Goal: Task Accomplishment & Management: Manage account settings

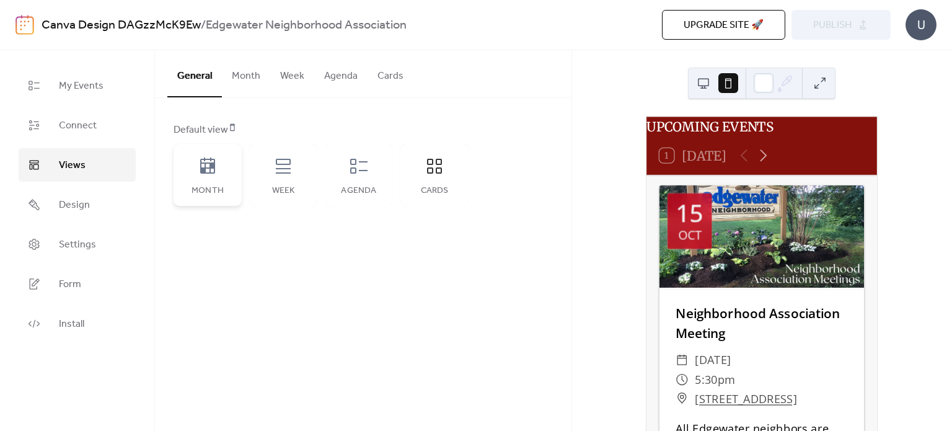
click at [192, 177] on div "Month" at bounding box center [208, 175] width 68 height 62
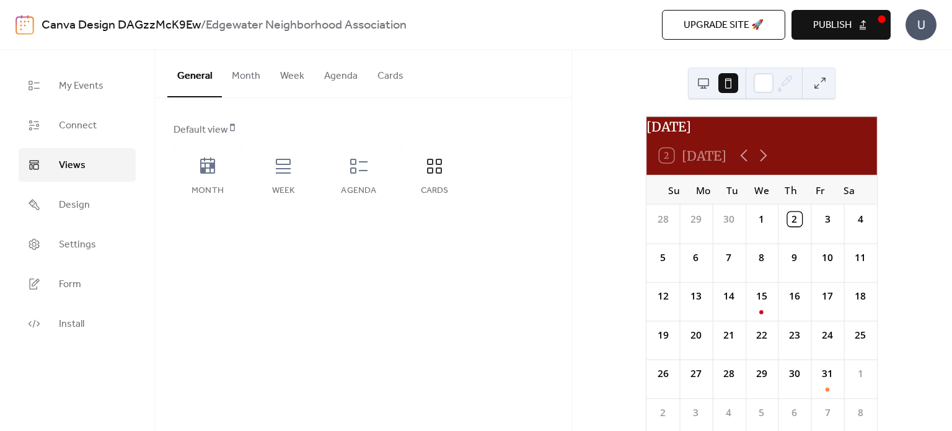
scroll to position [64, 0]
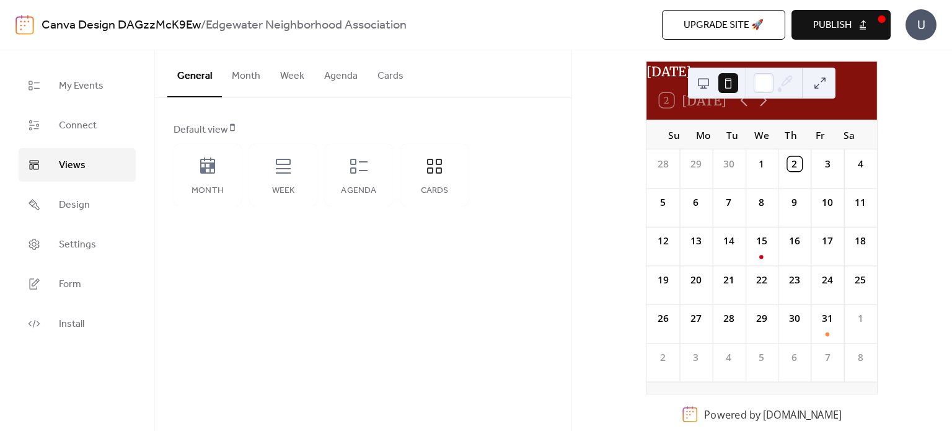
click at [704, 82] on button at bounding box center [704, 83] width 20 height 20
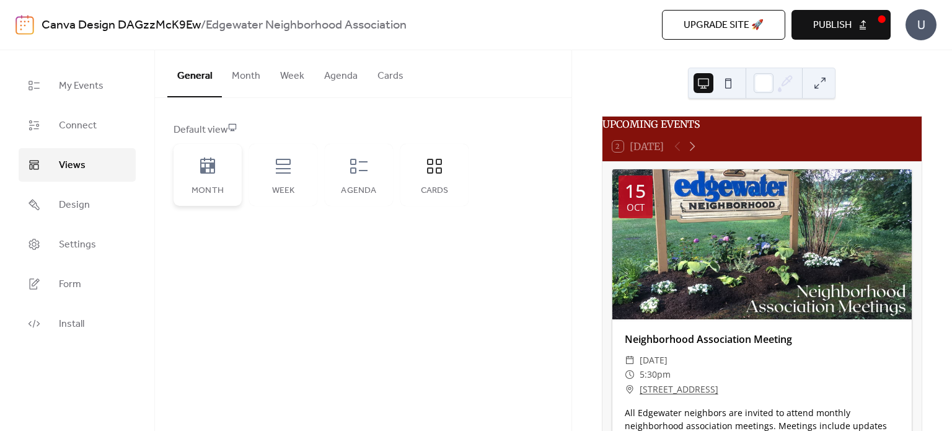
click at [216, 170] on icon at bounding box center [208, 166] width 20 height 20
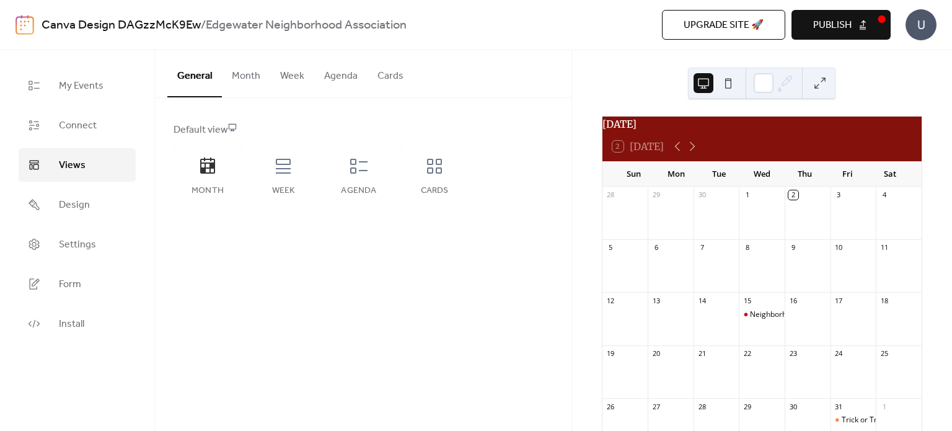
click at [226, 71] on button "Month" at bounding box center [246, 73] width 48 height 46
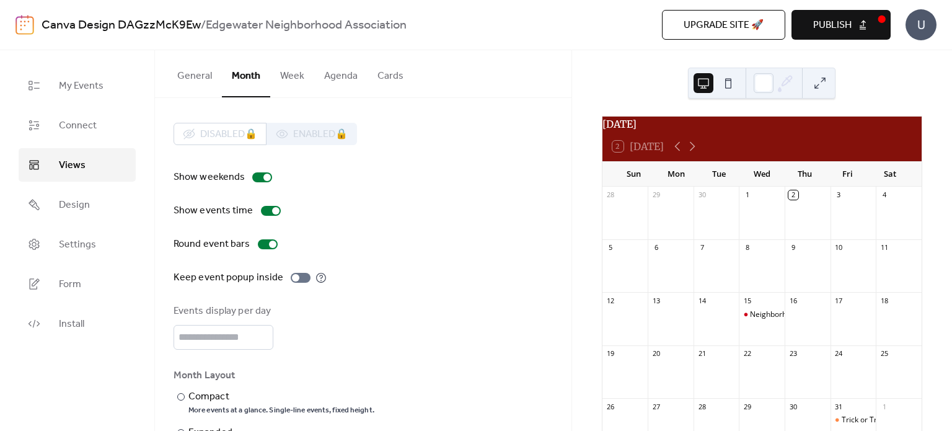
scroll to position [45, 0]
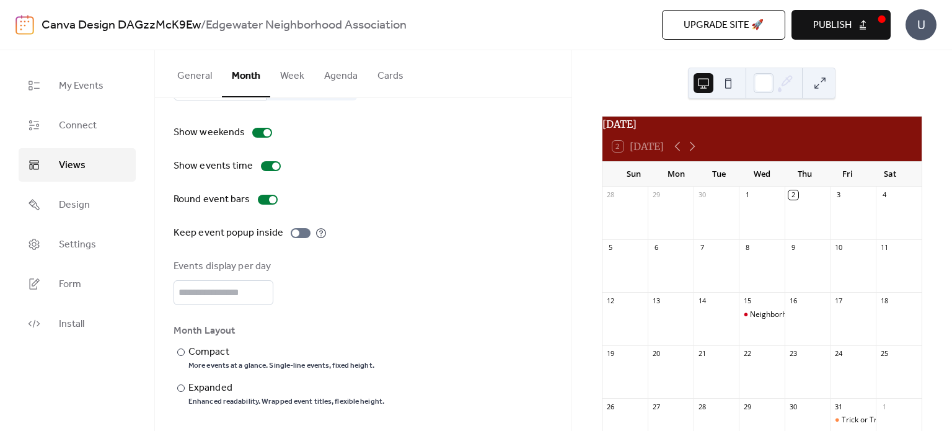
click at [726, 80] on button at bounding box center [728, 83] width 20 height 20
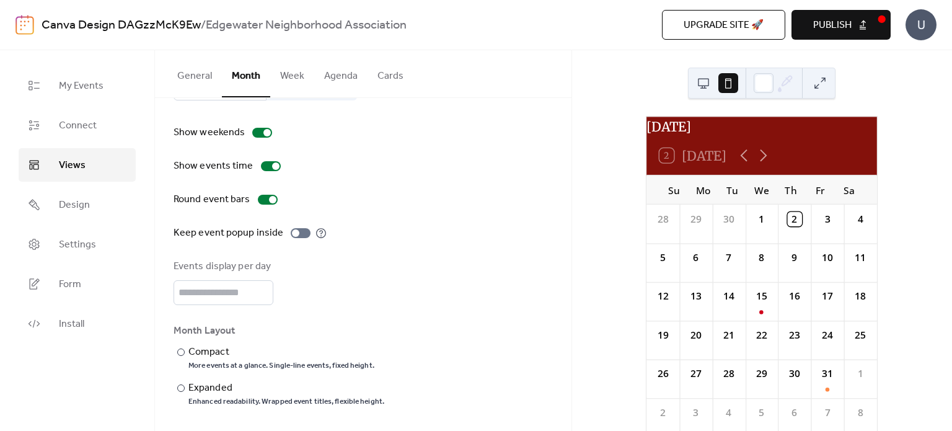
click at [821, 31] on span "Publish" at bounding box center [832, 25] width 38 height 15
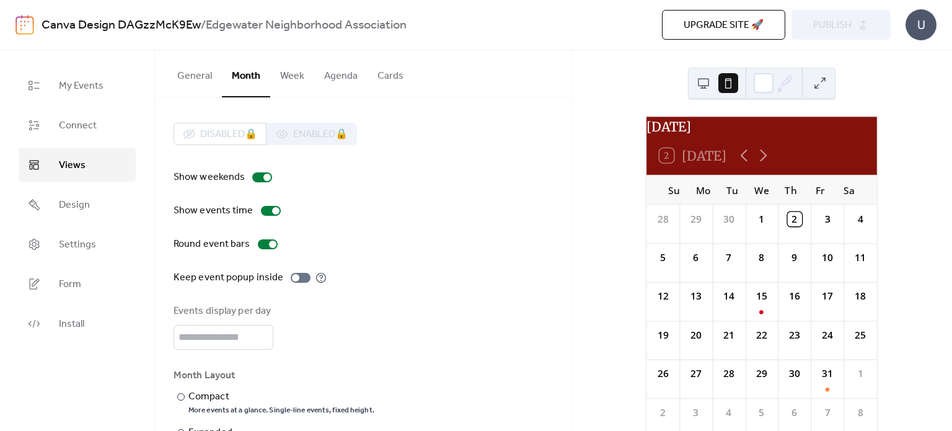
click at [337, 76] on button "Agenda" at bounding box center [340, 73] width 53 height 46
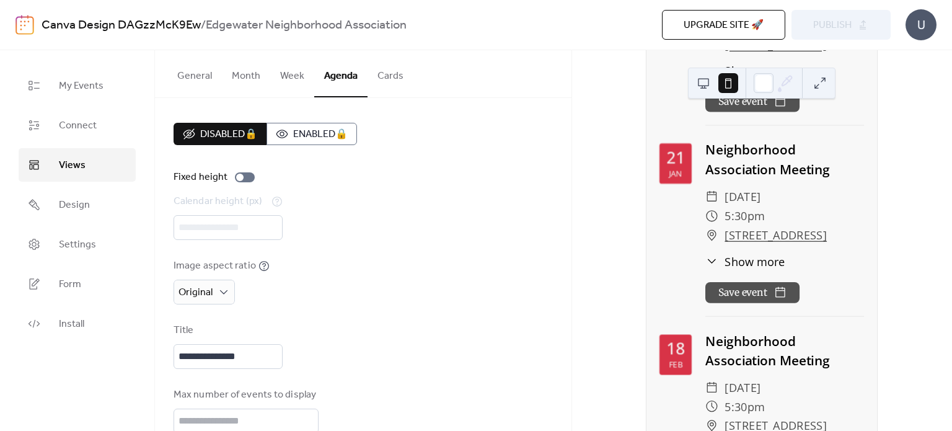
scroll to position [890, 0]
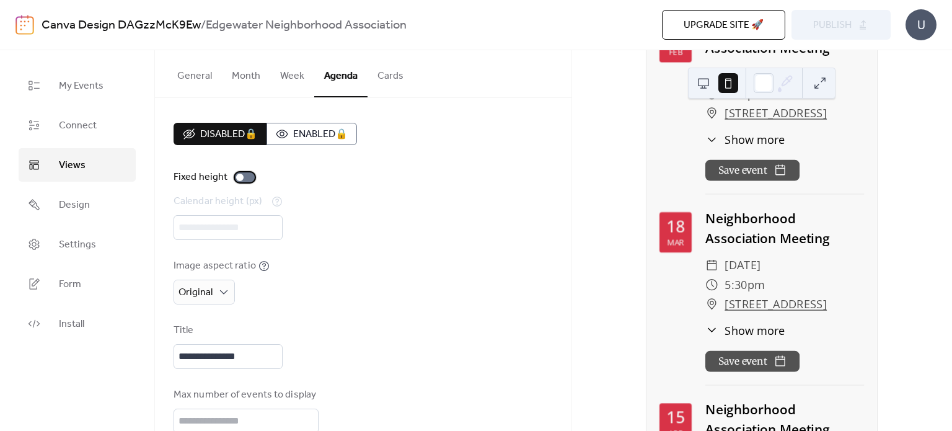
click at [247, 174] on div at bounding box center [245, 177] width 20 height 10
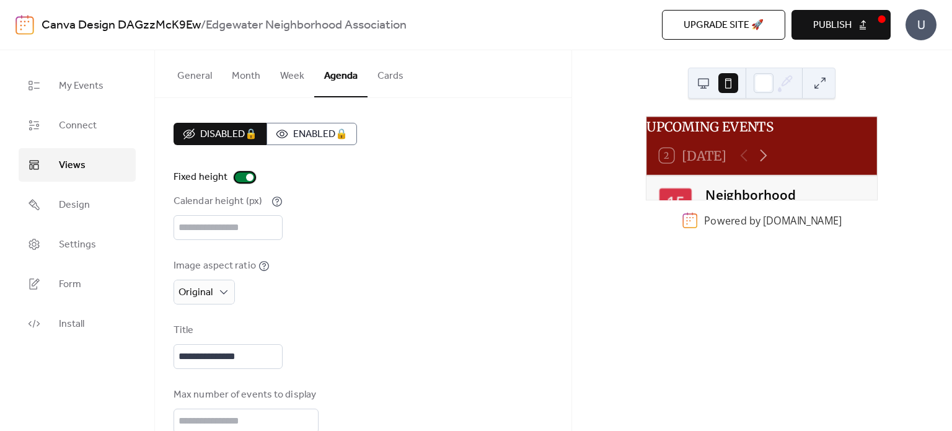
scroll to position [0, 0]
click at [238, 234] on input "***" at bounding box center [228, 227] width 109 height 25
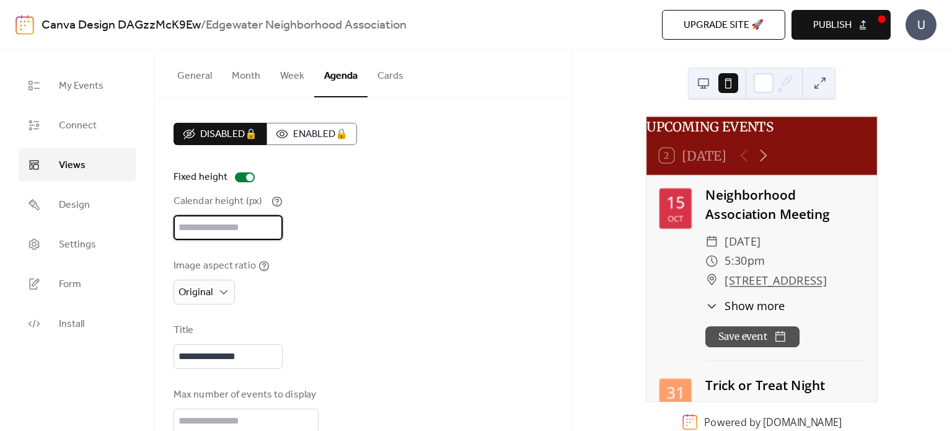
type input "***"
click at [387, 232] on div "Calendar height (px) ***" at bounding box center [363, 217] width 379 height 46
click at [241, 82] on button "Month" at bounding box center [246, 73] width 48 height 46
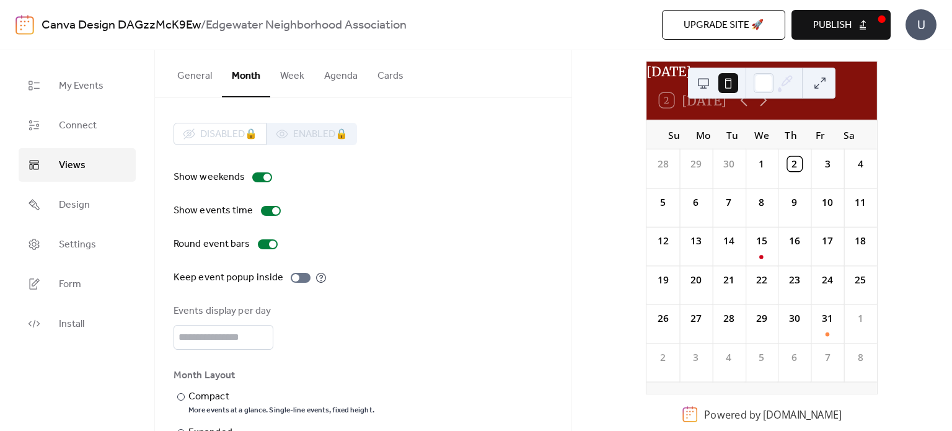
click at [214, 79] on button "General" at bounding box center [194, 73] width 55 height 46
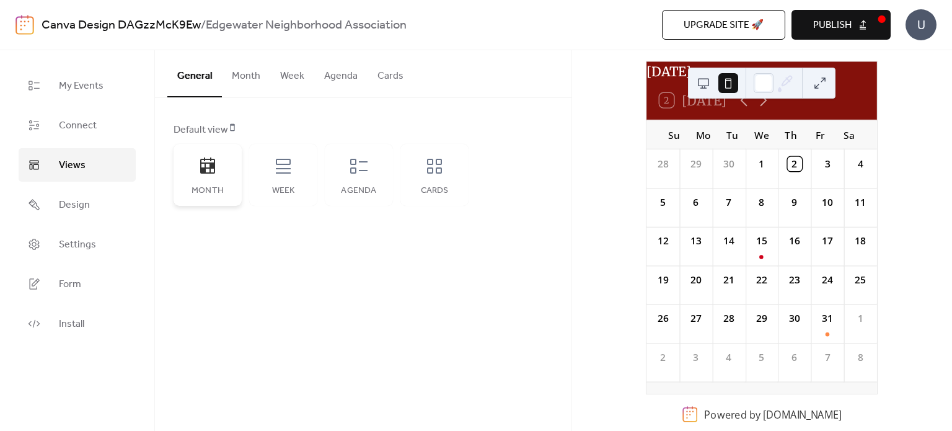
click at [213, 175] on icon at bounding box center [208, 166] width 20 height 20
click at [704, 80] on button at bounding box center [704, 83] width 20 height 20
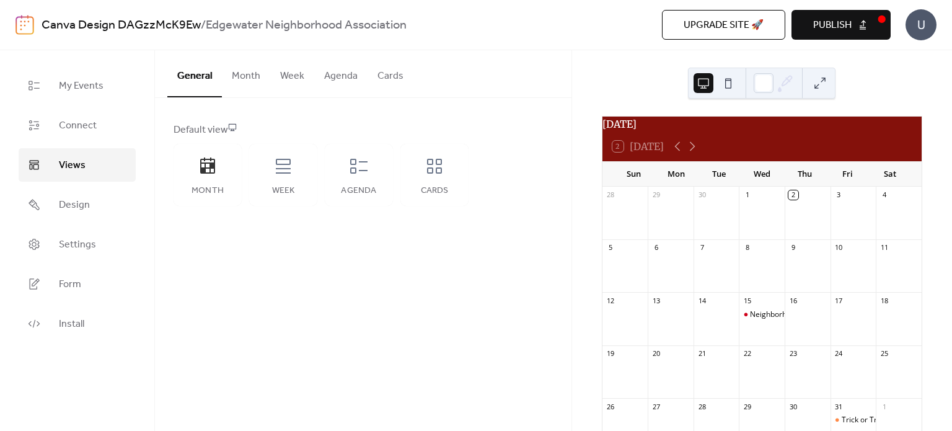
click at [735, 84] on button at bounding box center [728, 83] width 20 height 20
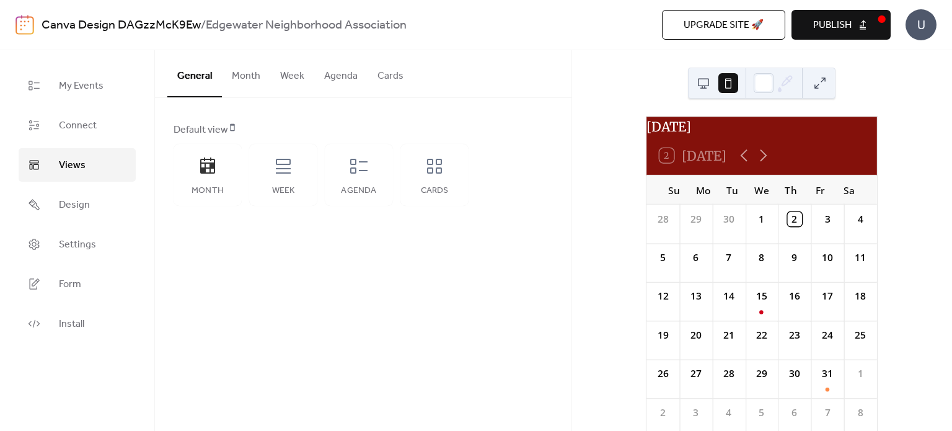
click at [841, 19] on span "Publish" at bounding box center [832, 25] width 38 height 15
click at [281, 165] on icon at bounding box center [283, 166] width 20 height 20
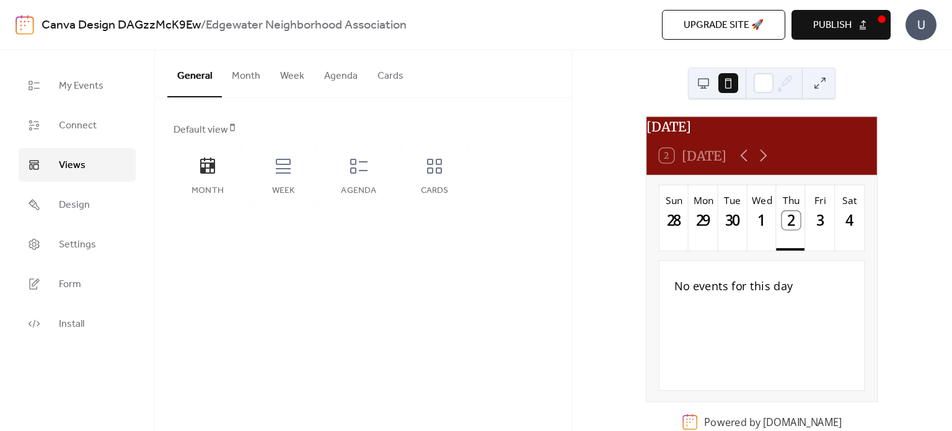
click at [709, 91] on button at bounding box center [704, 83] width 20 height 20
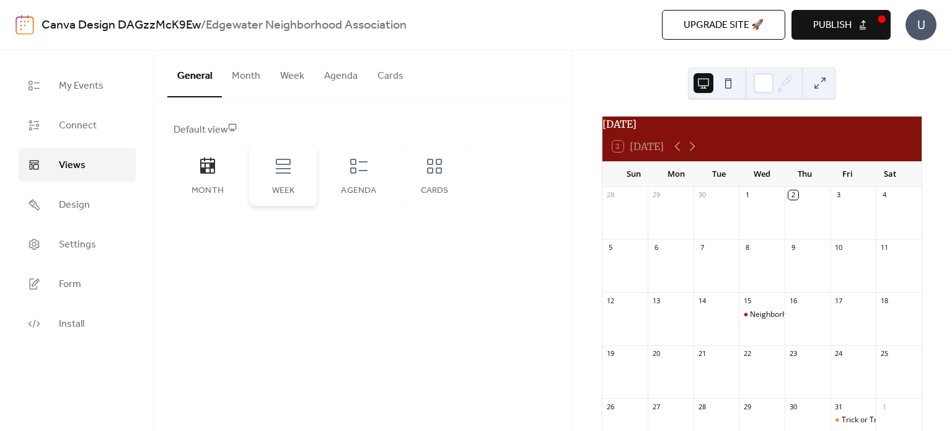
click at [298, 200] on div "Week" at bounding box center [283, 175] width 68 height 62
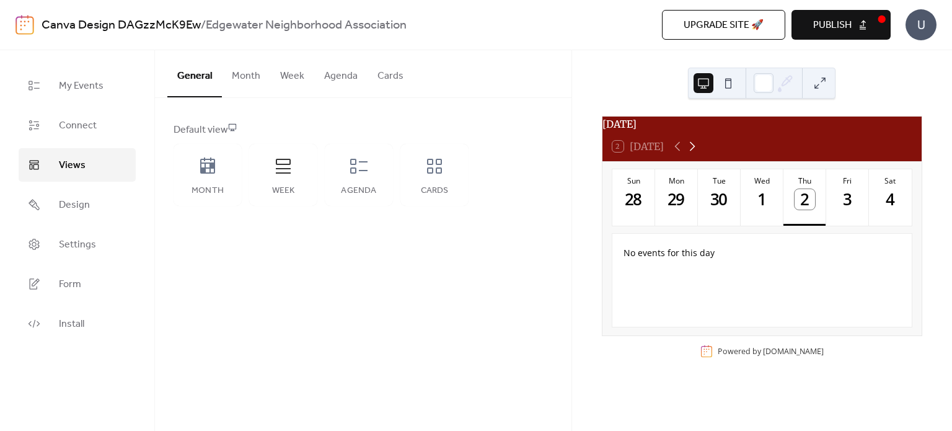
click at [687, 151] on icon at bounding box center [692, 146] width 15 height 15
click at [761, 219] on div at bounding box center [762, 217] width 4 height 4
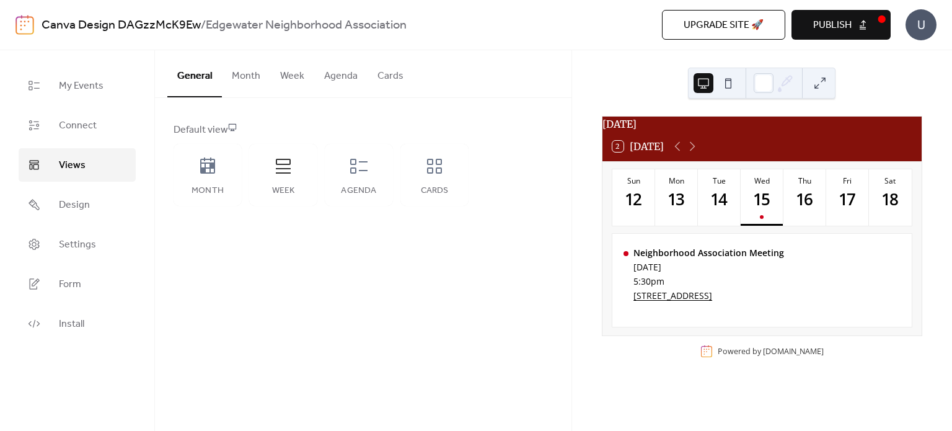
click at [281, 79] on button "Week" at bounding box center [292, 73] width 44 height 46
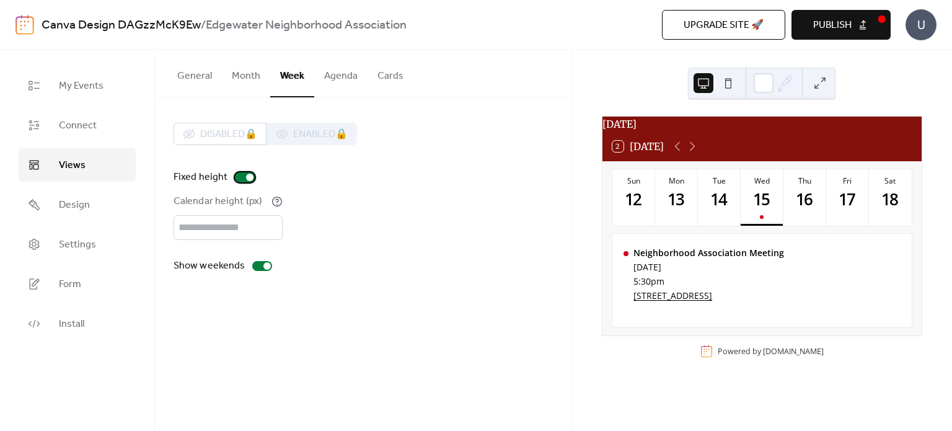
click at [242, 175] on div at bounding box center [245, 177] width 20 height 10
click at [688, 152] on icon at bounding box center [692, 146] width 15 height 15
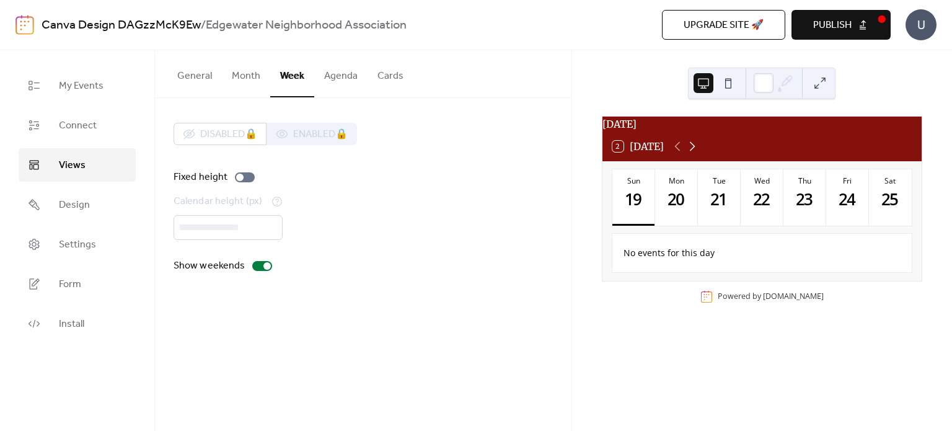
click at [689, 150] on icon at bounding box center [692, 146] width 15 height 15
click at [842, 210] on div "31" at bounding box center [847, 199] width 20 height 20
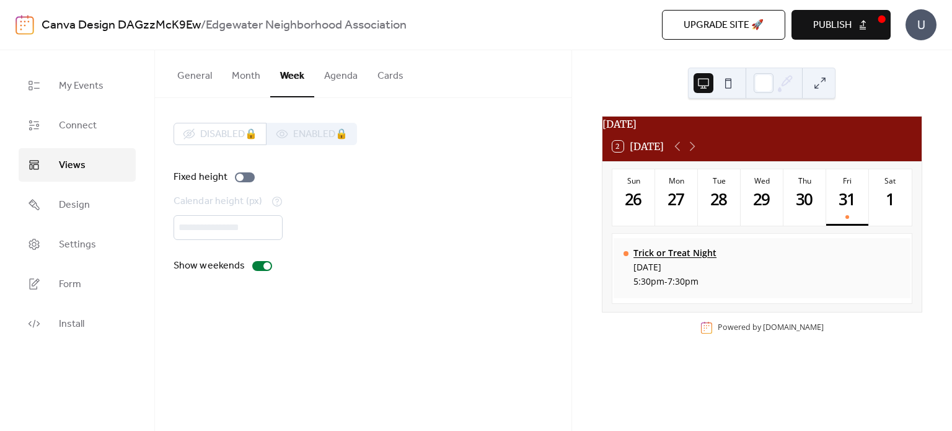
click at [673, 258] on div "Trick or Treat Night" at bounding box center [675, 253] width 83 height 12
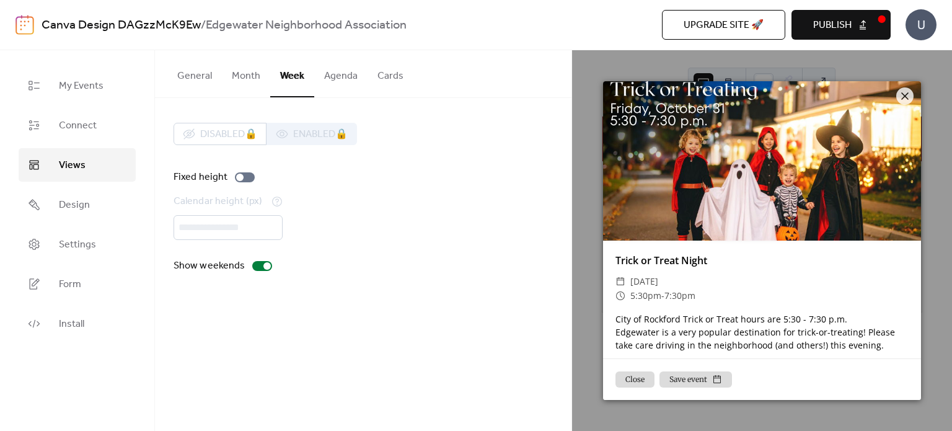
click at [487, 260] on div "Show weekends" at bounding box center [363, 265] width 379 height 15
click at [632, 377] on button "Close" at bounding box center [635, 379] width 39 height 16
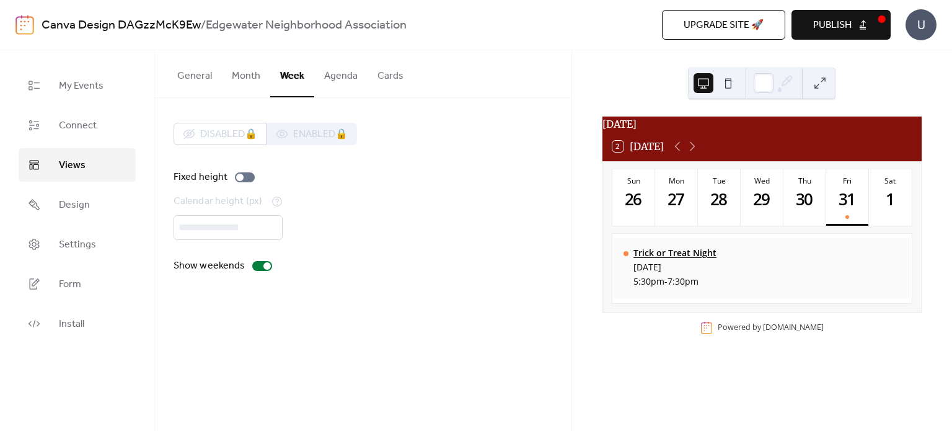
click at [674, 255] on div "Trick or Treat Night" at bounding box center [675, 253] width 83 height 12
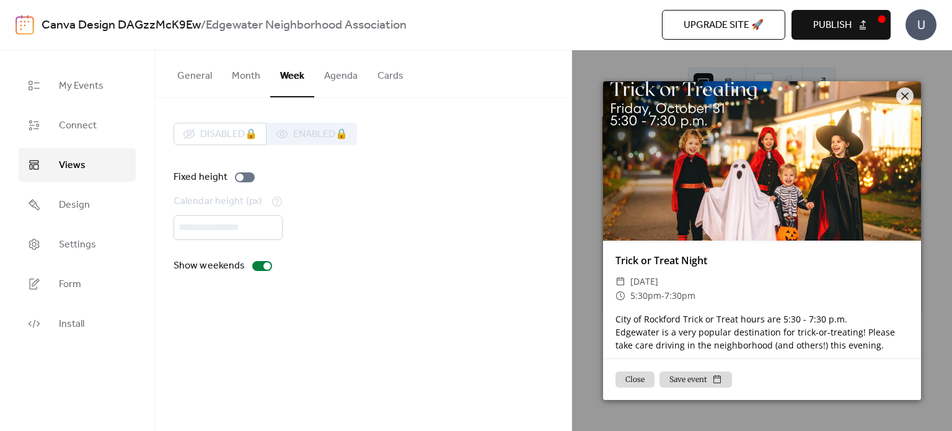
click at [627, 371] on button "Close" at bounding box center [635, 379] width 39 height 16
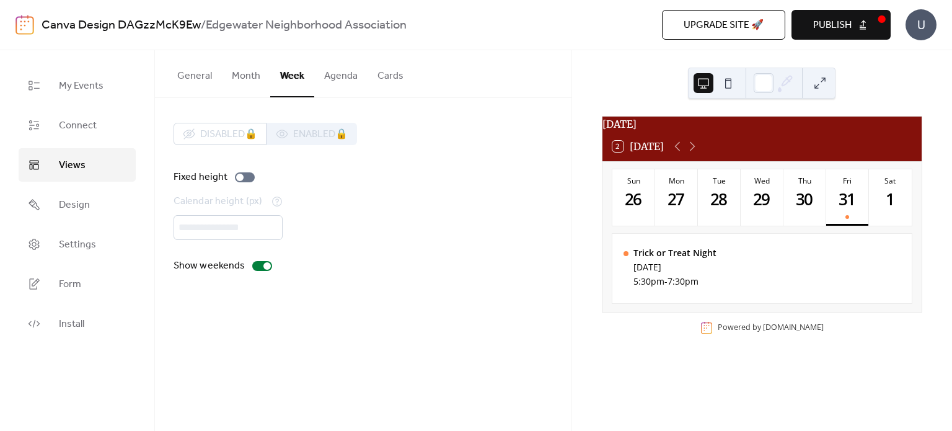
click at [193, 61] on button "General" at bounding box center [194, 73] width 55 height 46
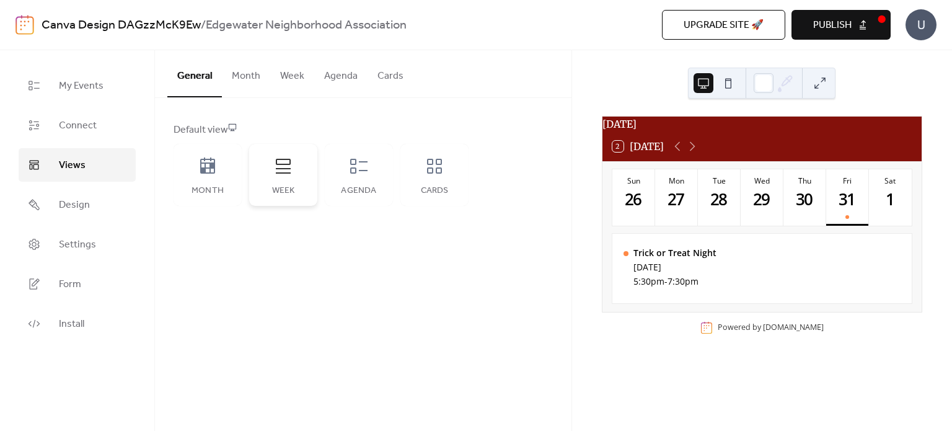
click at [294, 195] on div "Week" at bounding box center [283, 175] width 68 height 62
click at [286, 175] on icon at bounding box center [283, 166] width 20 height 20
click at [734, 84] on button at bounding box center [728, 83] width 20 height 20
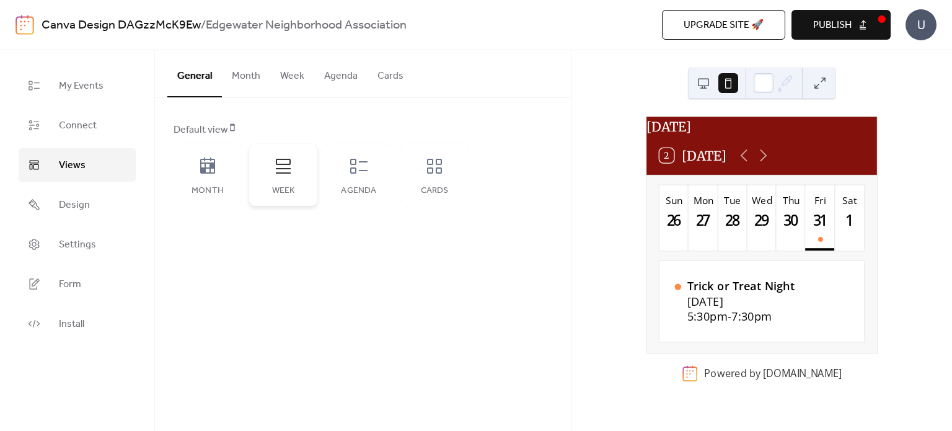
click at [293, 175] on icon at bounding box center [283, 166] width 20 height 20
click at [817, 18] on span "Publish" at bounding box center [832, 25] width 38 height 15
click at [359, 163] on icon at bounding box center [359, 166] width 20 height 20
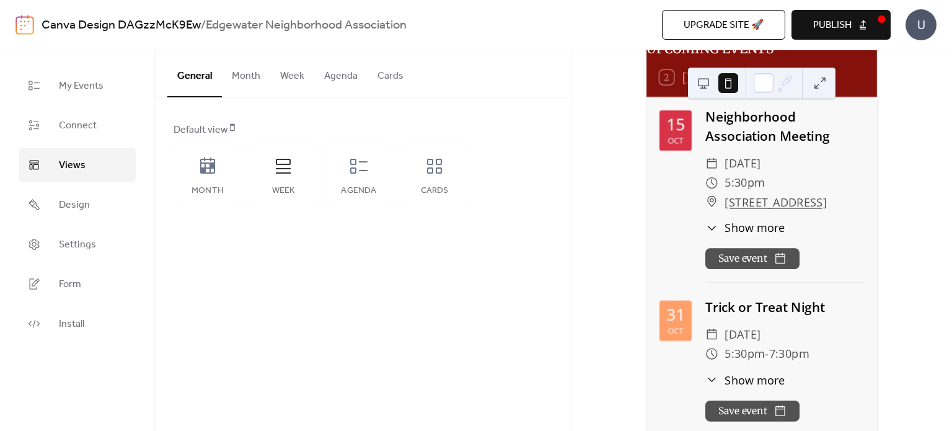
scroll to position [25, 0]
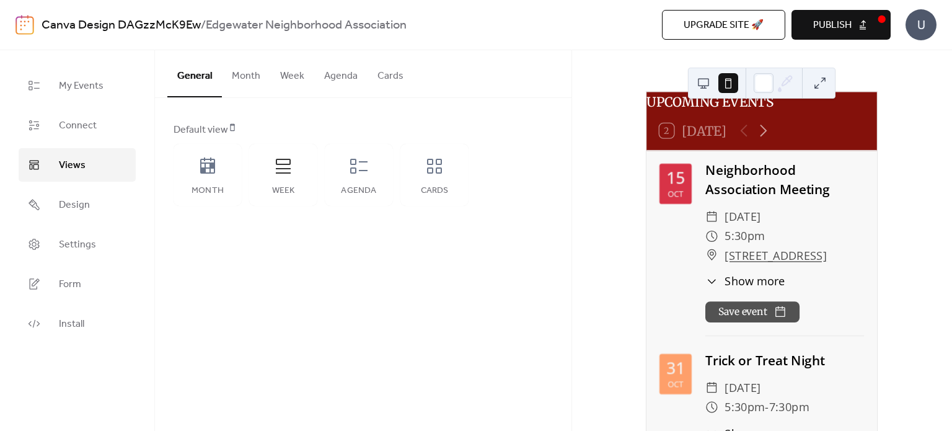
click at [700, 86] on button at bounding box center [704, 83] width 20 height 20
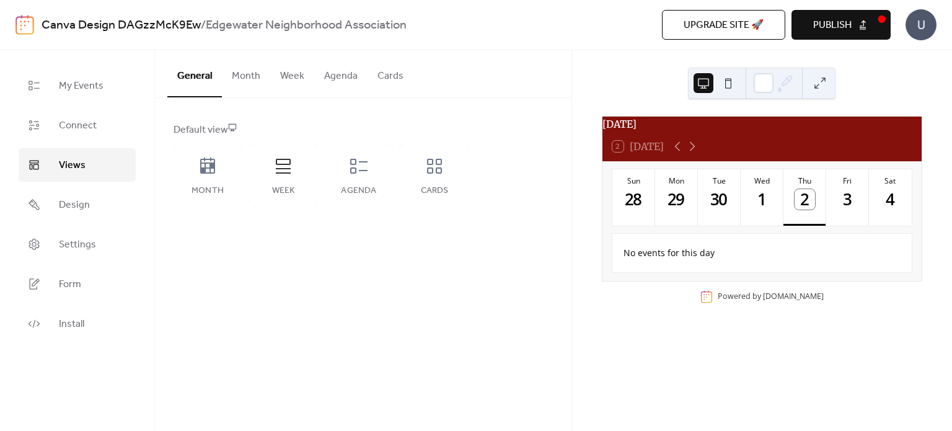
scroll to position [0, 0]
click at [356, 167] on icon at bounding box center [359, 166] width 20 height 20
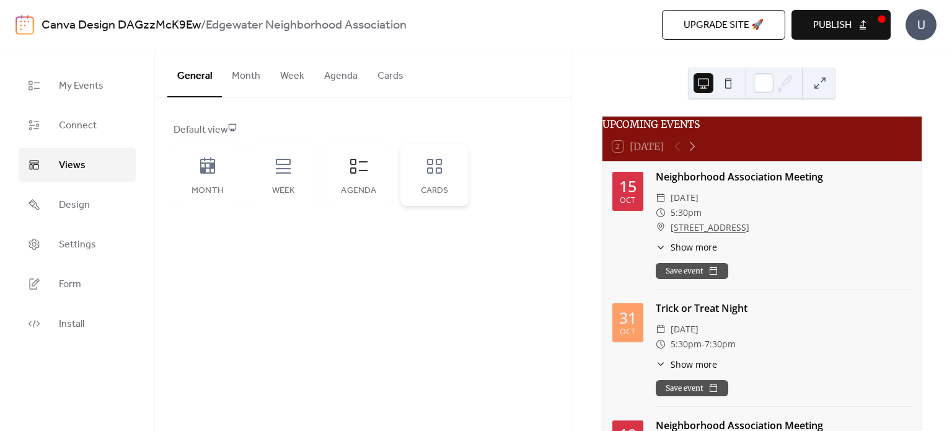
click at [441, 182] on div "Cards" at bounding box center [434, 175] width 68 height 62
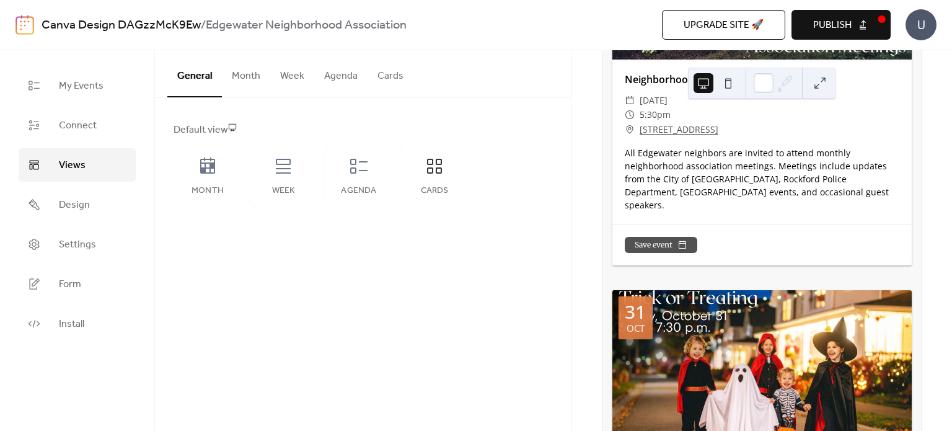
scroll to position [260, 0]
click at [381, 79] on button "Cards" at bounding box center [391, 73] width 46 height 46
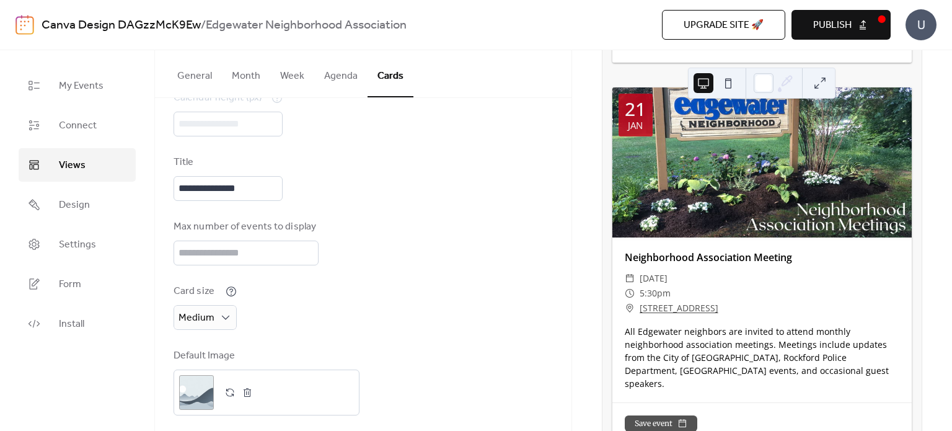
scroll to position [112, 0]
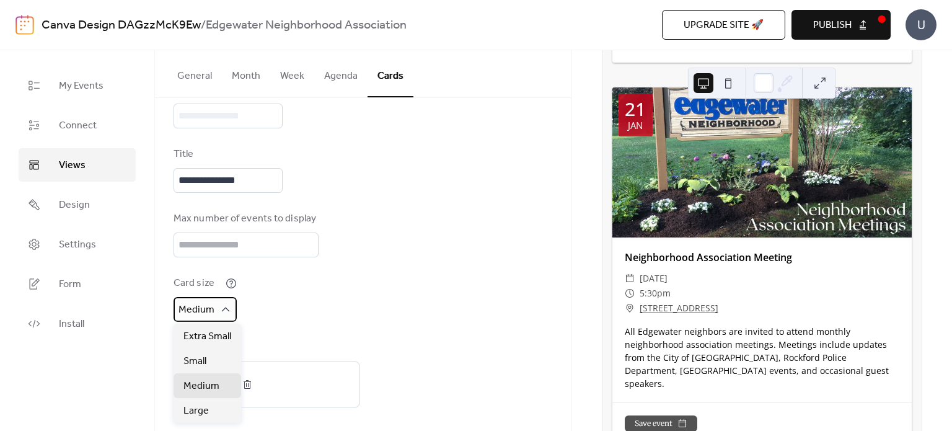
click at [205, 309] on span "Medium" at bounding box center [197, 309] width 36 height 19
click at [203, 356] on span "Small" at bounding box center [194, 361] width 23 height 15
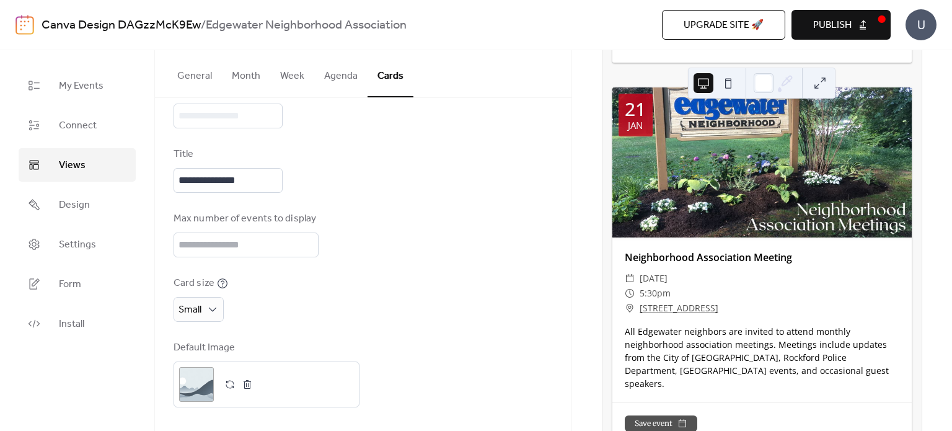
click at [838, 14] on button "Publish" at bounding box center [841, 25] width 99 height 30
click at [187, 71] on button "General" at bounding box center [194, 73] width 55 height 46
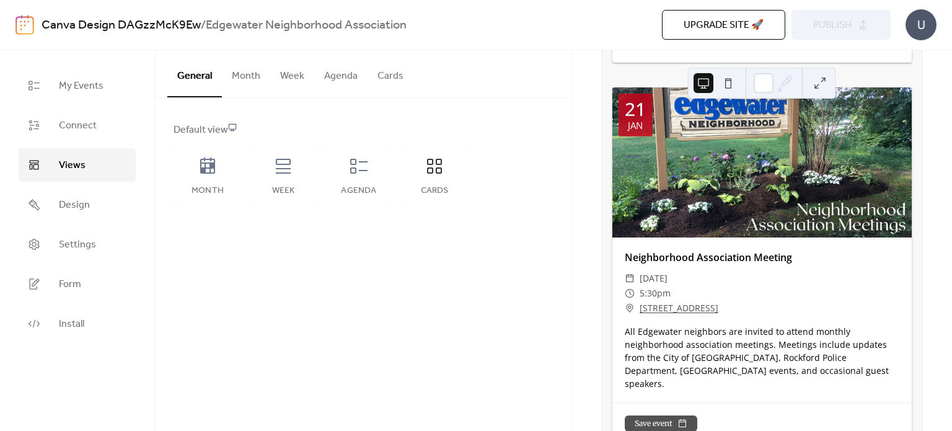
click at [729, 85] on button at bounding box center [728, 83] width 20 height 20
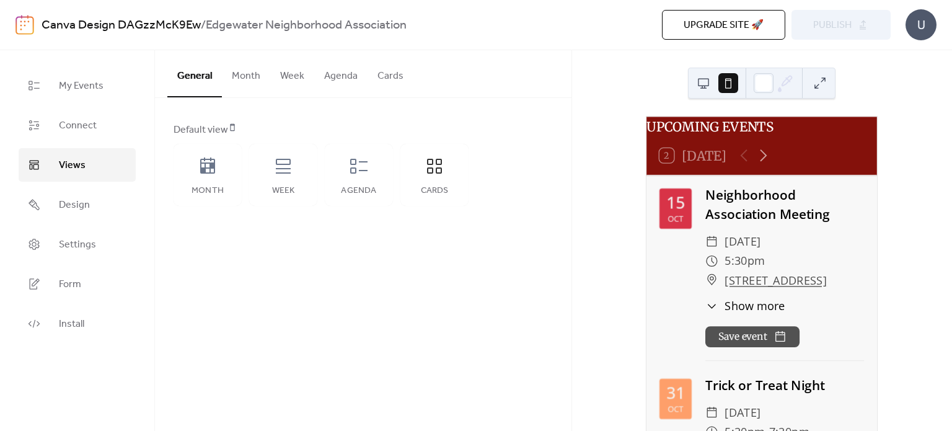
click at [700, 91] on button at bounding box center [704, 83] width 20 height 20
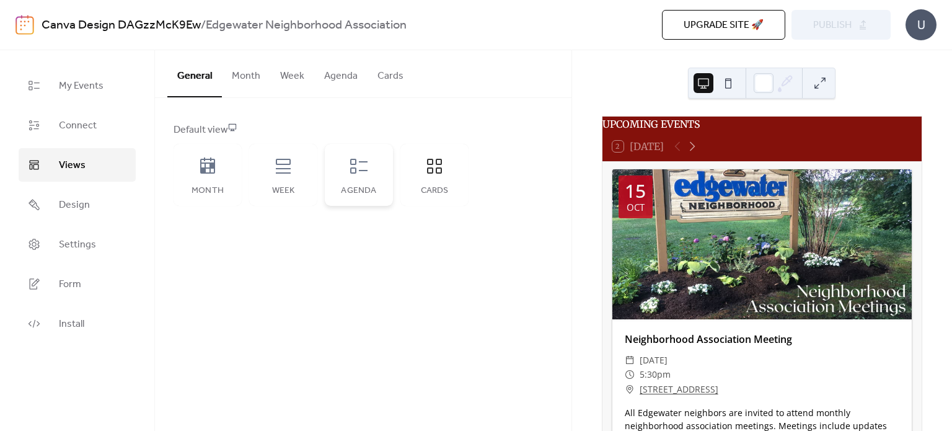
click at [347, 183] on div "Agenda" at bounding box center [359, 175] width 68 height 62
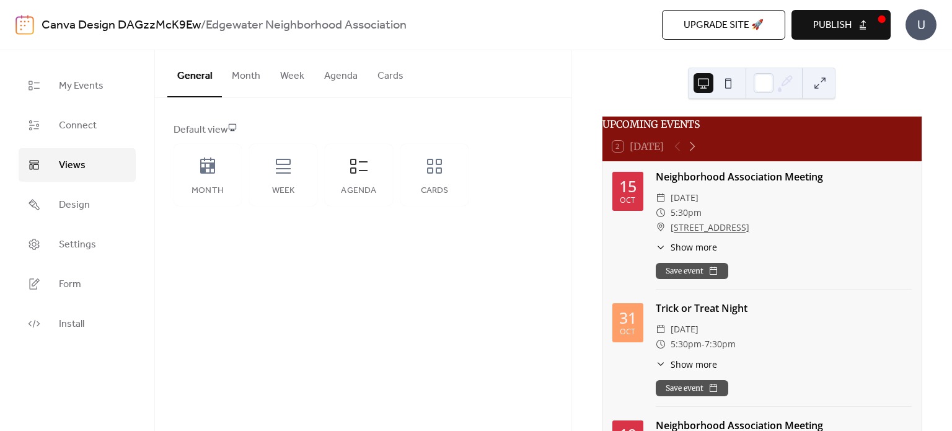
click at [342, 86] on button "Agenda" at bounding box center [340, 73] width 53 height 46
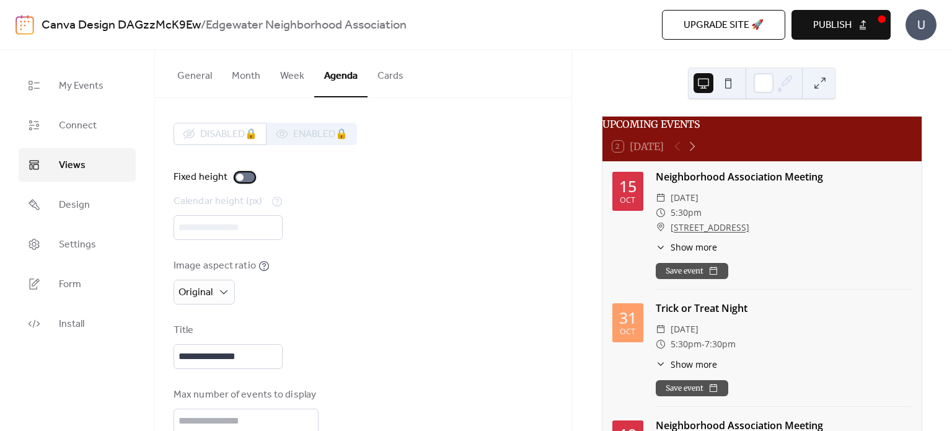
click at [247, 178] on div at bounding box center [245, 177] width 20 height 10
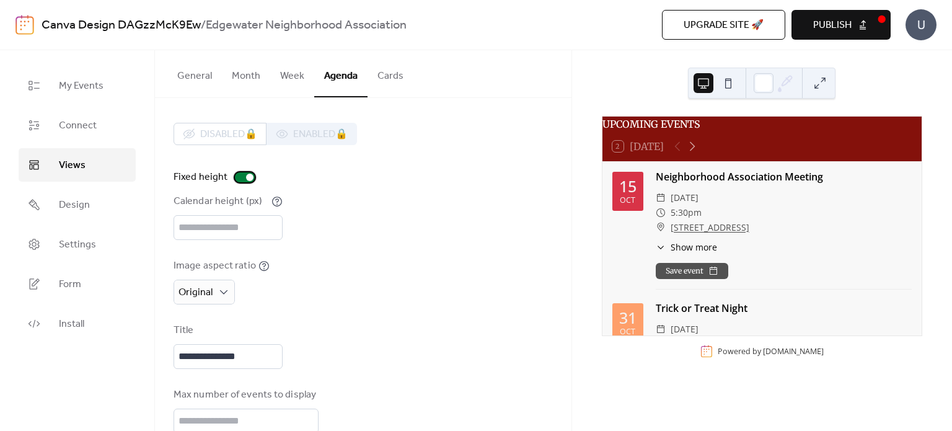
click at [231, 178] on label "Fixed height" at bounding box center [217, 177] width 86 height 15
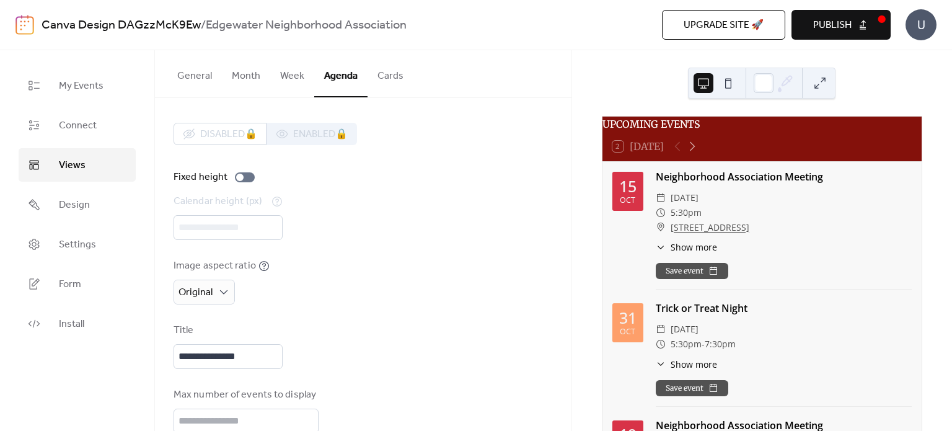
click at [732, 89] on button at bounding box center [728, 83] width 20 height 20
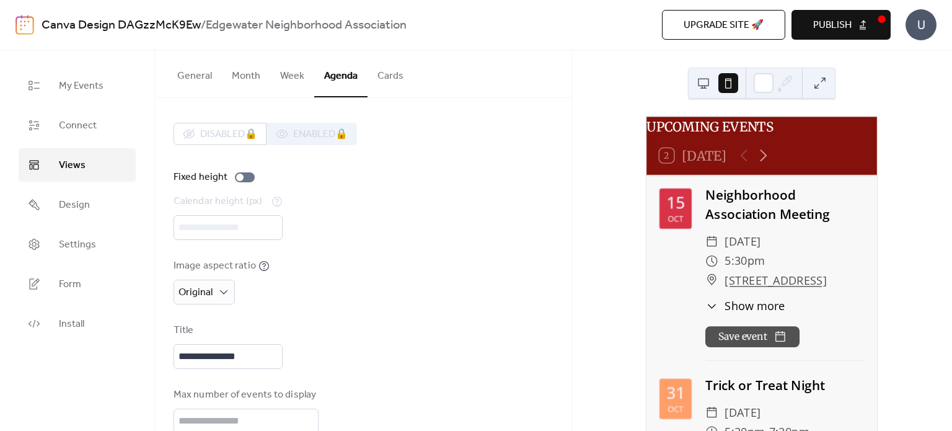
click at [831, 33] on span "Publish" at bounding box center [832, 25] width 38 height 15
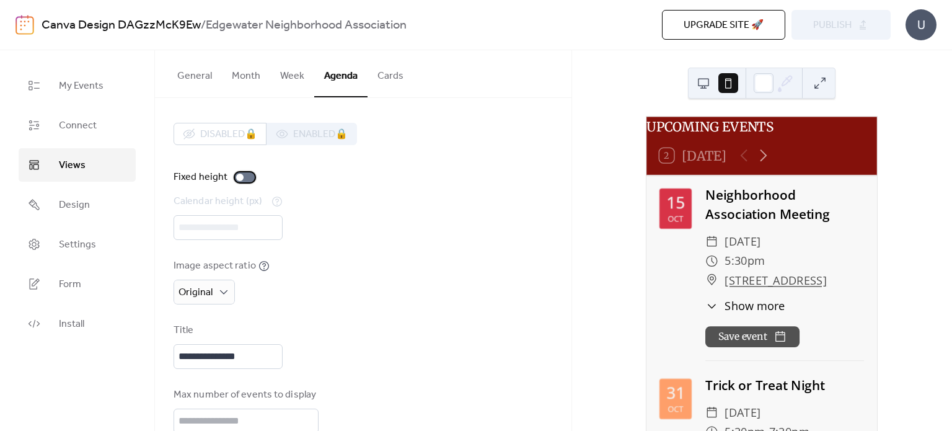
click at [241, 174] on div at bounding box center [239, 177] width 7 height 7
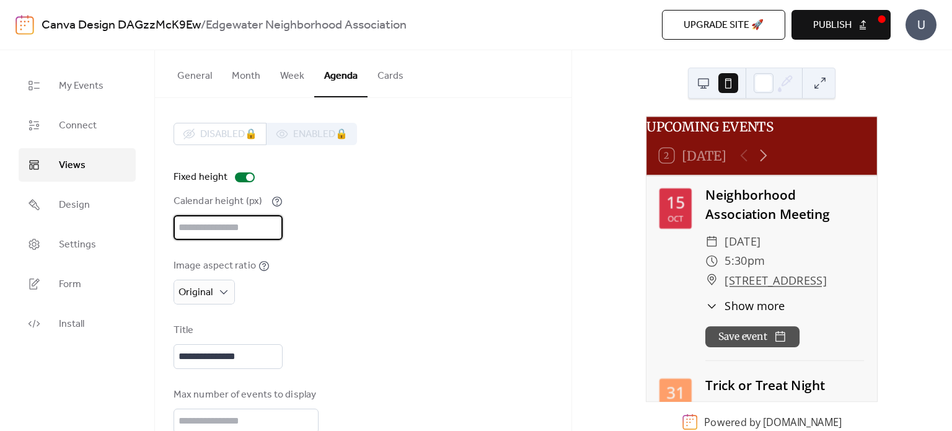
scroll to position [2, 0]
drag, startPoint x: 211, startPoint y: 231, endPoint x: 149, endPoint y: 235, distance: 62.1
click at [149, 235] on div "**********" at bounding box center [476, 240] width 952 height 381
click at [445, 195] on div "Calendar height (px) ***" at bounding box center [363, 217] width 379 height 46
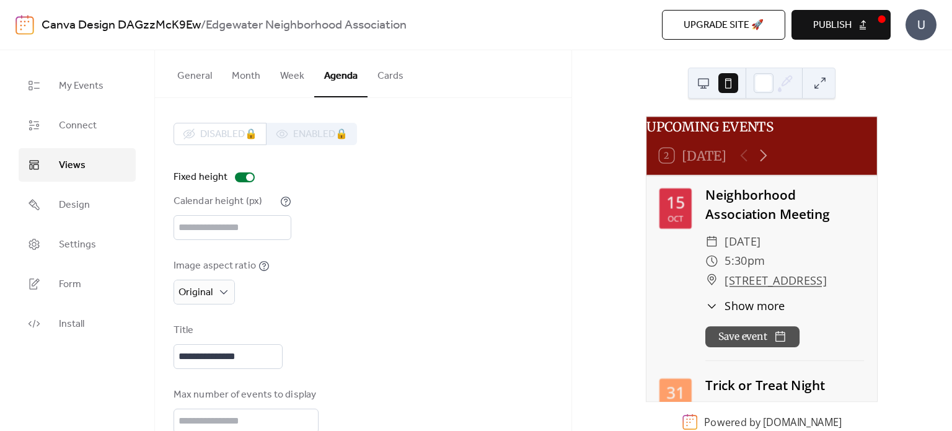
click at [339, 242] on div "**********" at bounding box center [363, 312] width 379 height 378
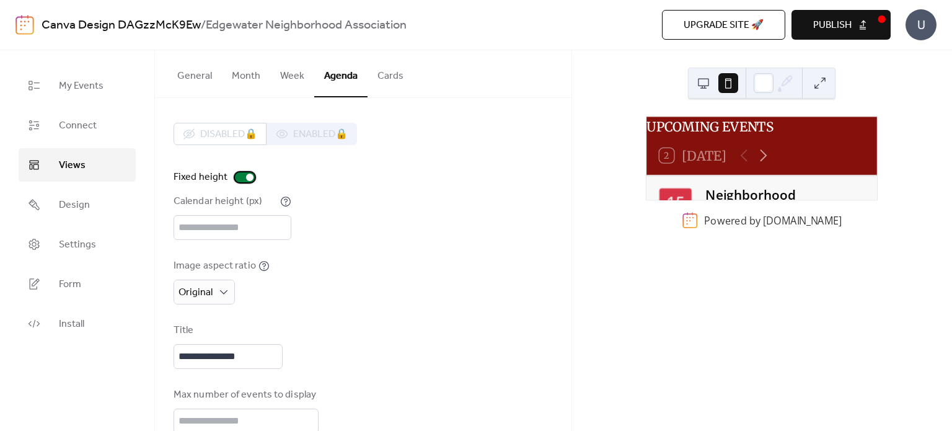
click at [248, 179] on div at bounding box center [249, 177] width 7 height 7
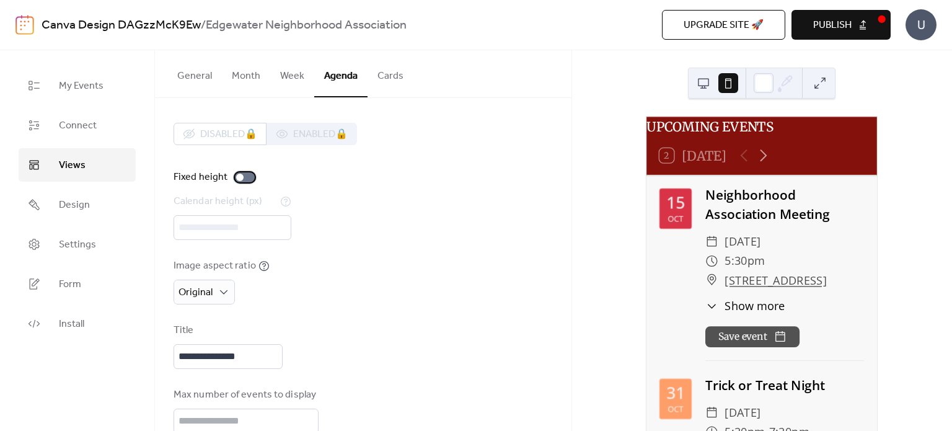
scroll to position [46, 0]
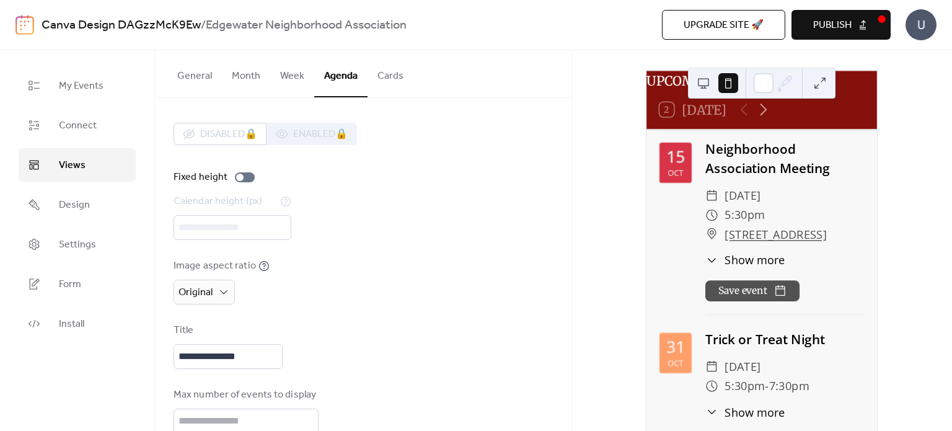
click at [697, 81] on button at bounding box center [704, 83] width 20 height 20
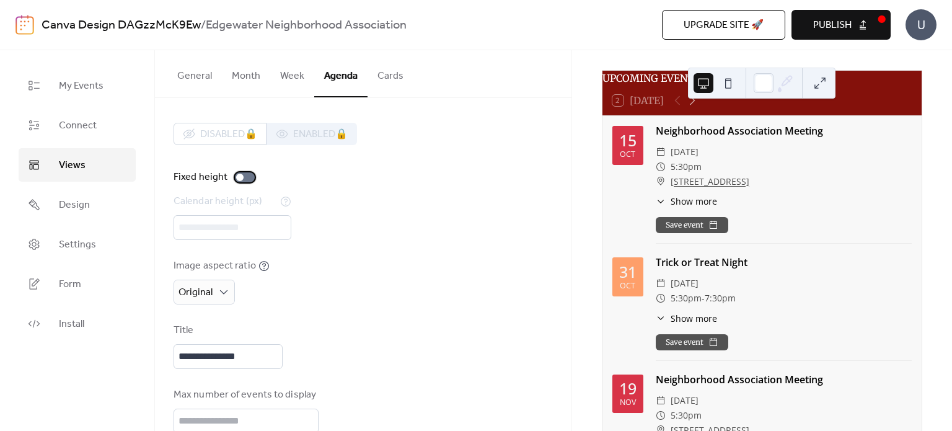
click at [241, 177] on div at bounding box center [239, 177] width 7 height 7
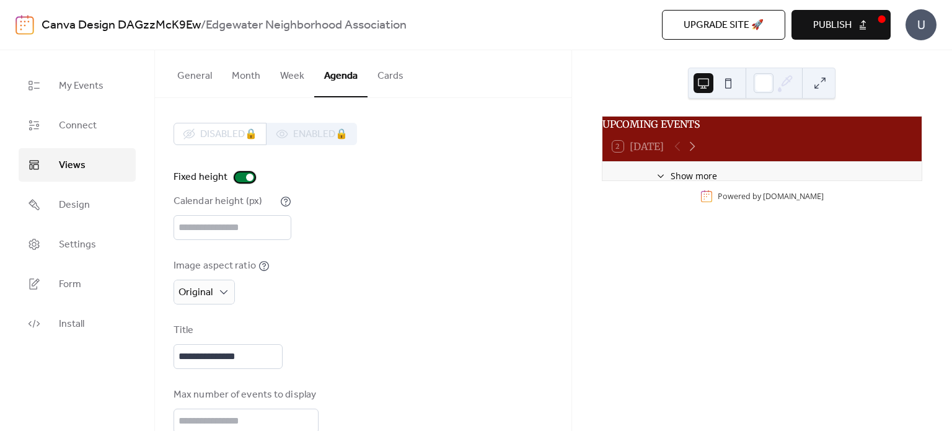
scroll to position [0, 0]
click at [245, 173] on div at bounding box center [245, 177] width 20 height 10
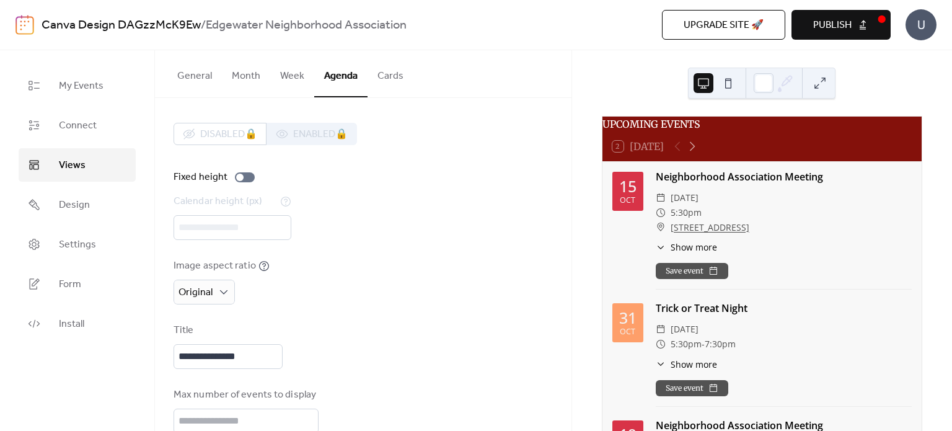
click at [838, 27] on span "Publish" at bounding box center [832, 25] width 38 height 15
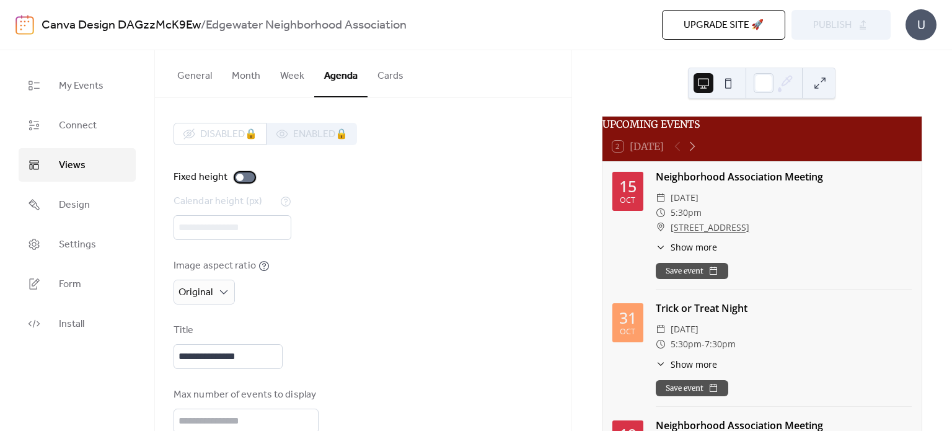
click at [248, 179] on div at bounding box center [245, 177] width 20 height 10
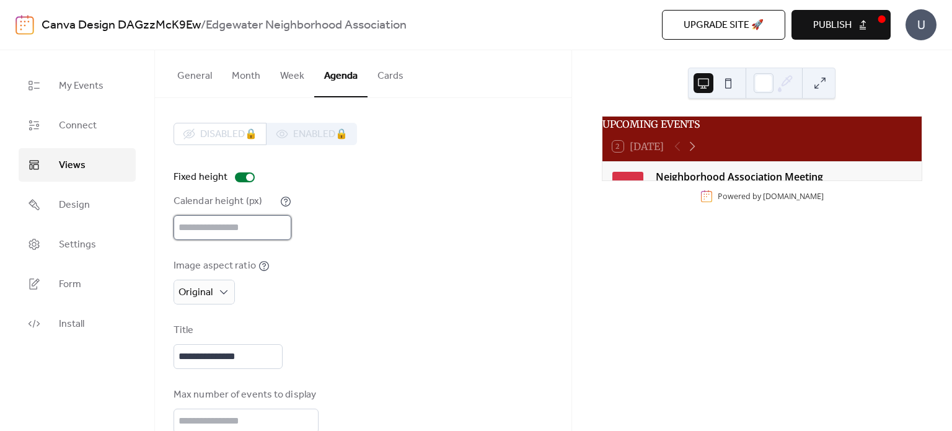
click at [238, 223] on input "***" at bounding box center [233, 227] width 118 height 25
type input "*"
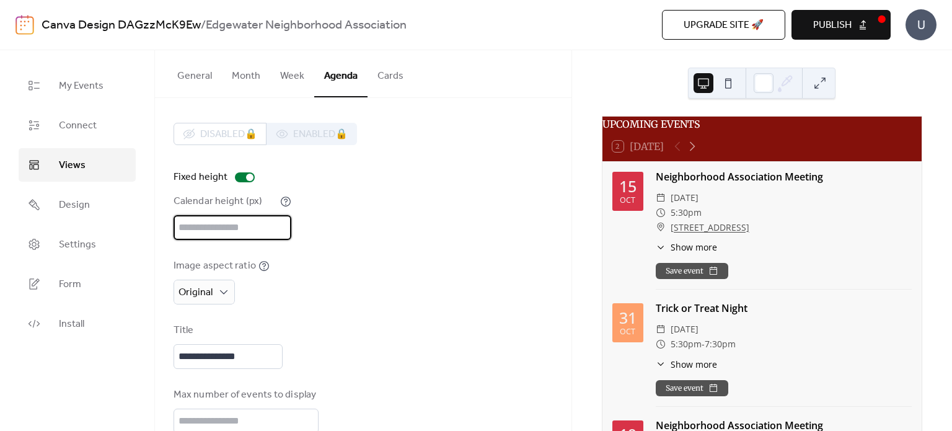
type input "***"
click at [484, 207] on div "Calendar height (px) ***" at bounding box center [363, 217] width 379 height 46
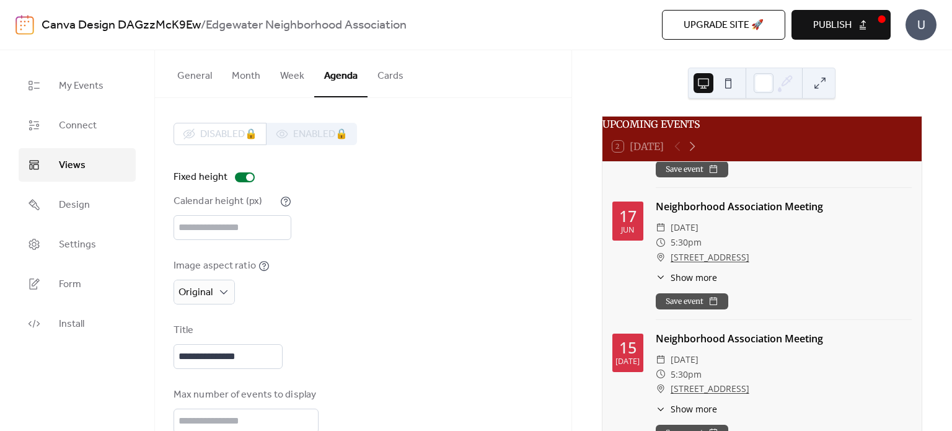
scroll to position [77, 0]
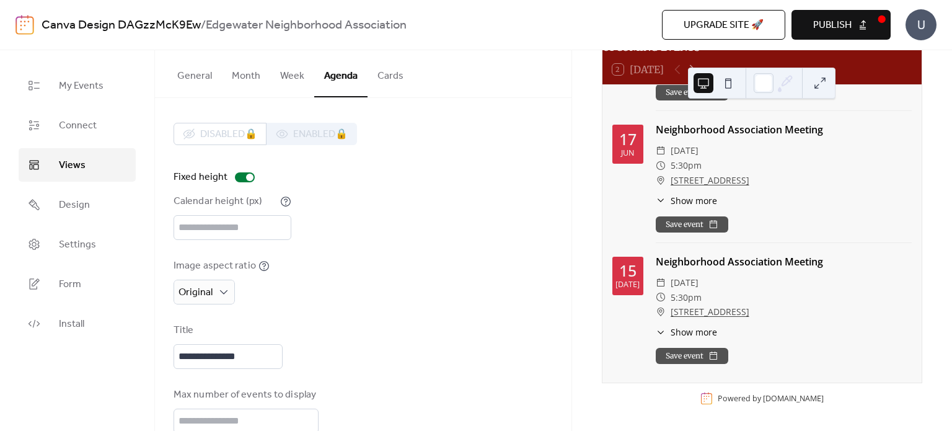
click at [543, 336] on div "**********" at bounding box center [363, 346] width 379 height 46
click at [726, 81] on button at bounding box center [728, 83] width 20 height 20
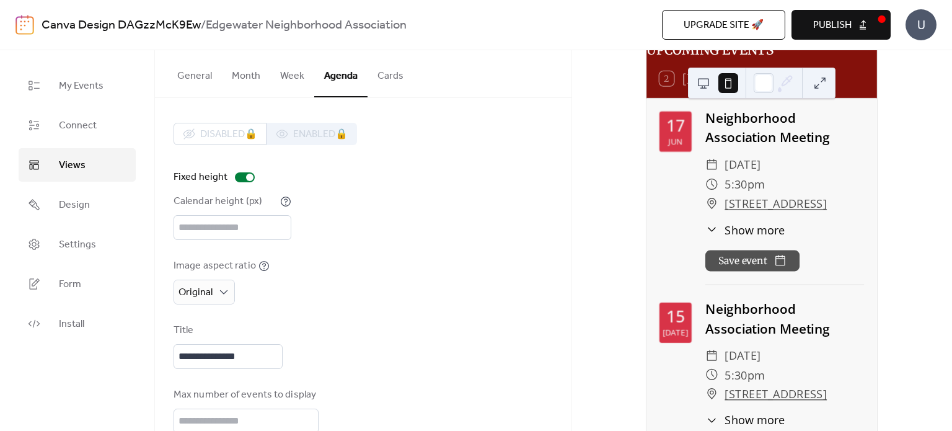
scroll to position [1222, 0]
click at [198, 80] on button "General" at bounding box center [194, 73] width 55 height 46
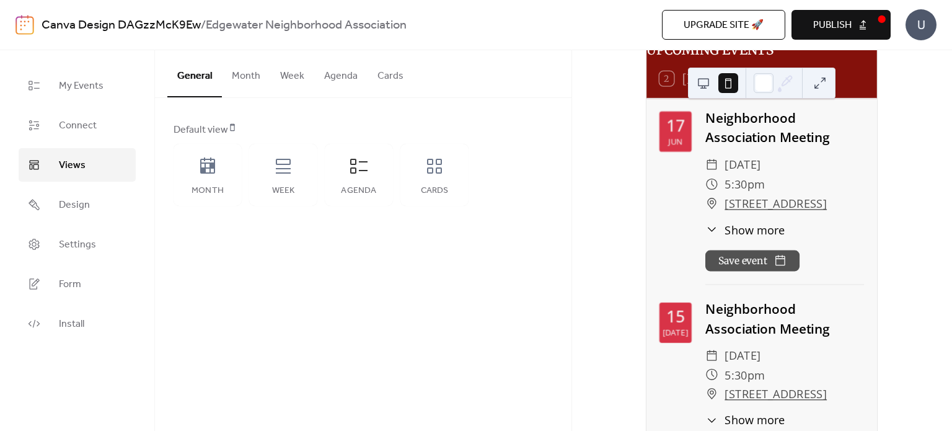
click at [705, 85] on button at bounding box center [704, 83] width 20 height 20
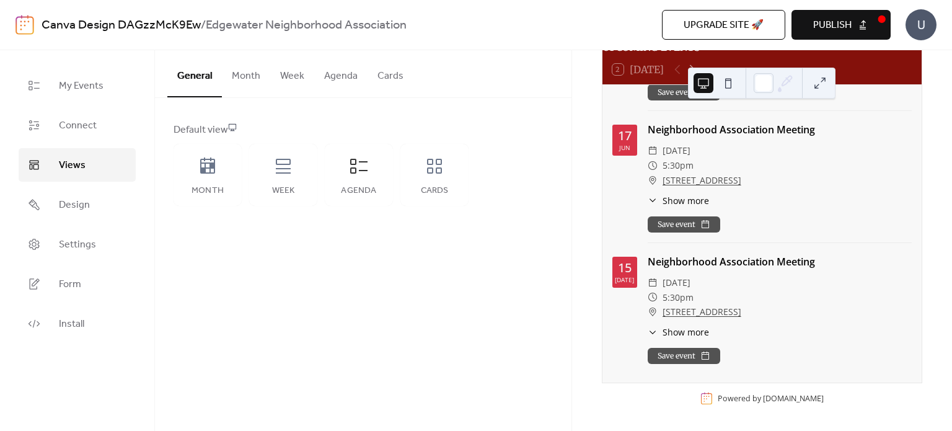
scroll to position [1014, 0]
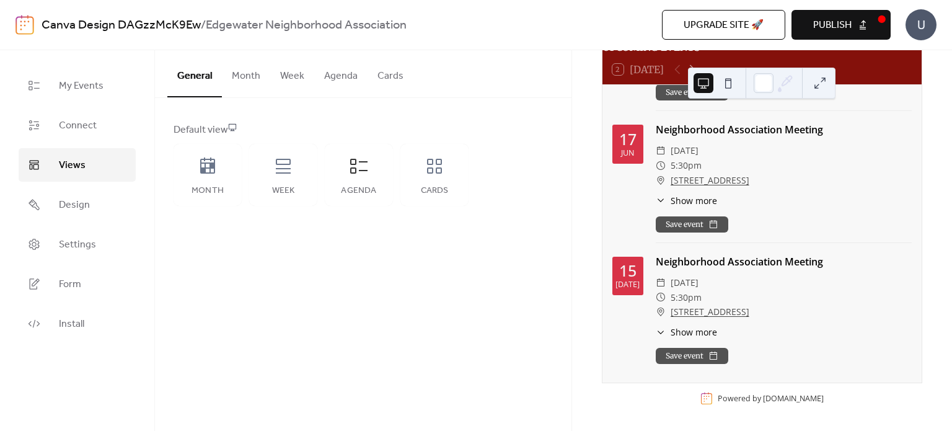
click at [819, 27] on span "Publish" at bounding box center [832, 25] width 38 height 15
click at [461, 190] on div "Cards" at bounding box center [434, 175] width 68 height 62
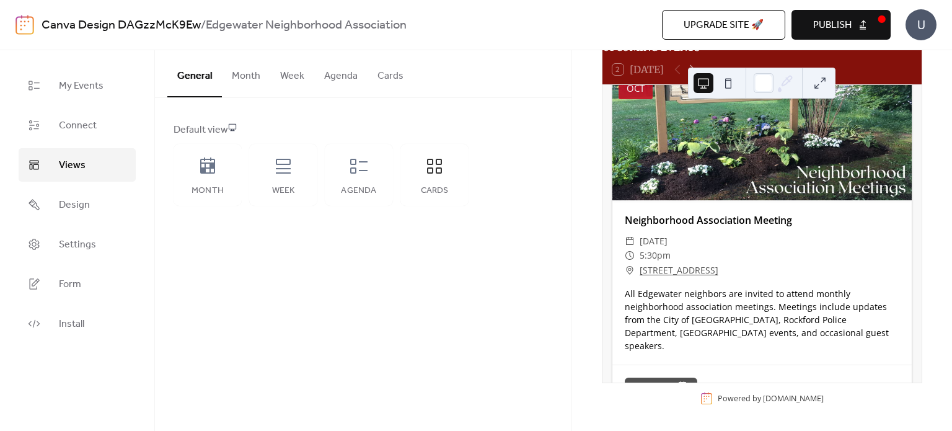
scroll to position [0, 0]
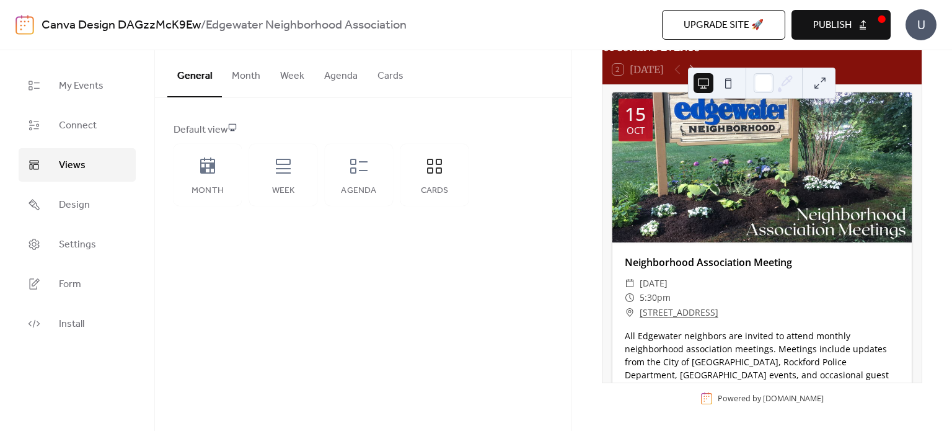
click at [398, 64] on button "Cards" at bounding box center [391, 73] width 46 height 46
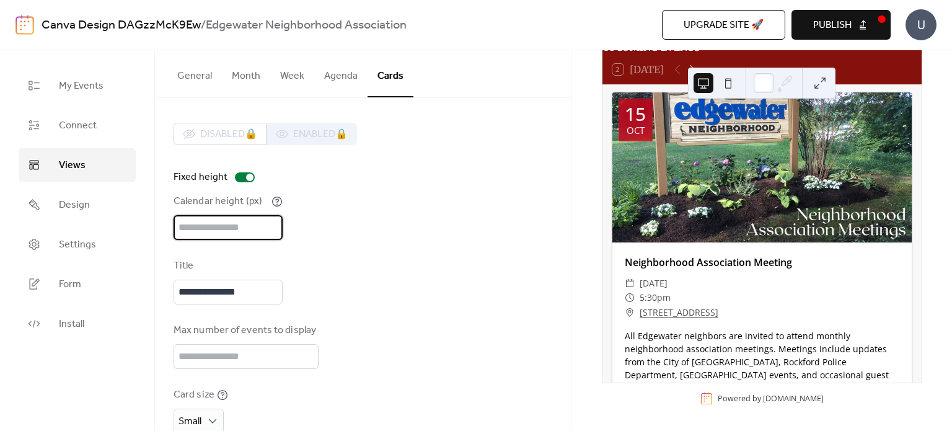
click at [246, 221] on input "***" at bounding box center [228, 227] width 109 height 25
click at [367, 247] on div "**********" at bounding box center [363, 321] width 379 height 396
click at [727, 79] on button at bounding box center [728, 83] width 20 height 20
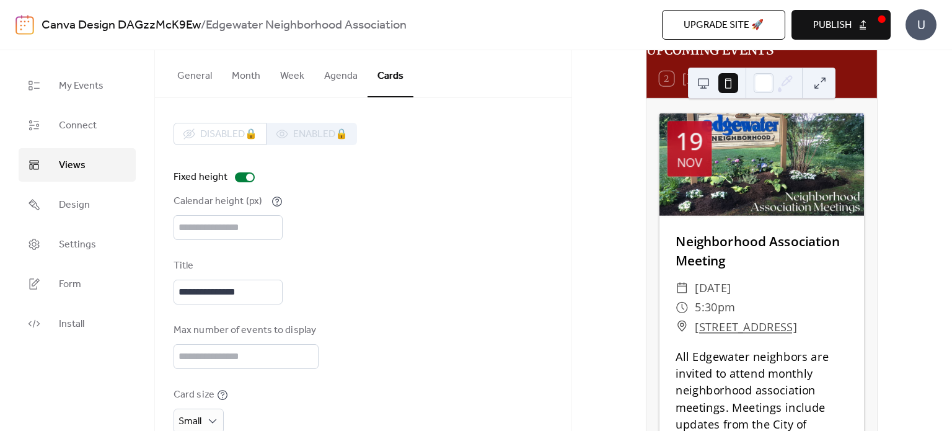
scroll to position [713, 0]
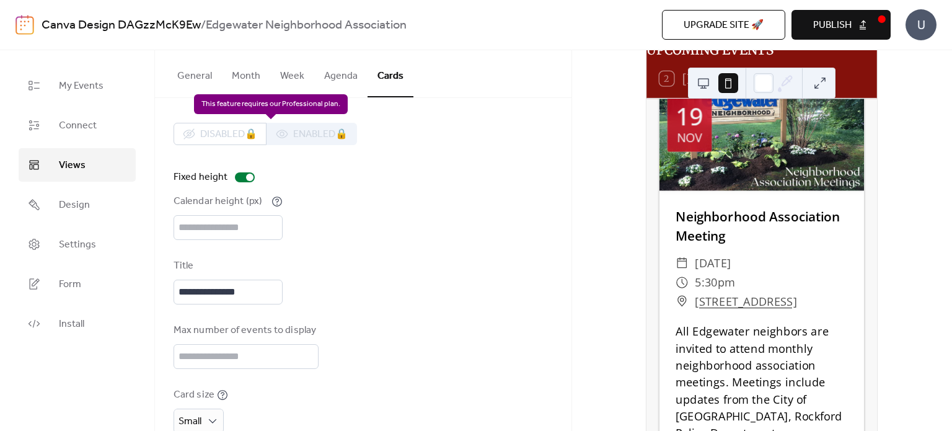
click at [219, 138] on div "Disabled 🔒 Enabled 🔒" at bounding box center [265, 134] width 183 height 22
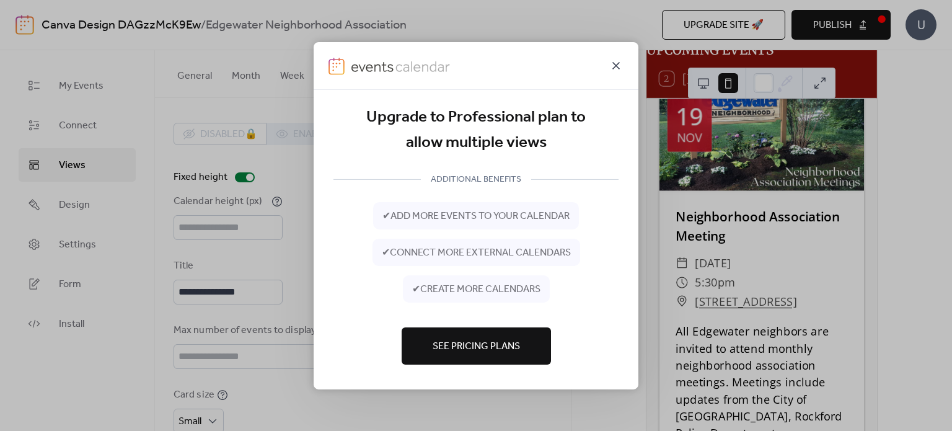
click at [614, 58] on icon at bounding box center [616, 65] width 15 height 15
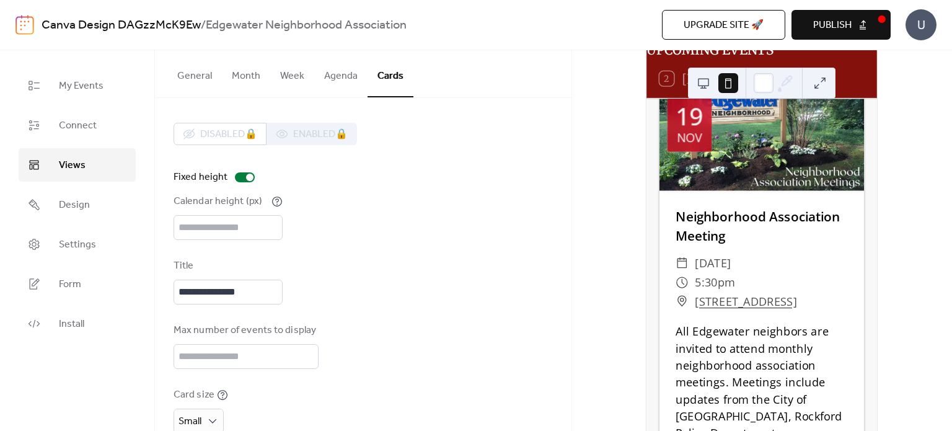
click at [213, 80] on button "General" at bounding box center [194, 73] width 55 height 46
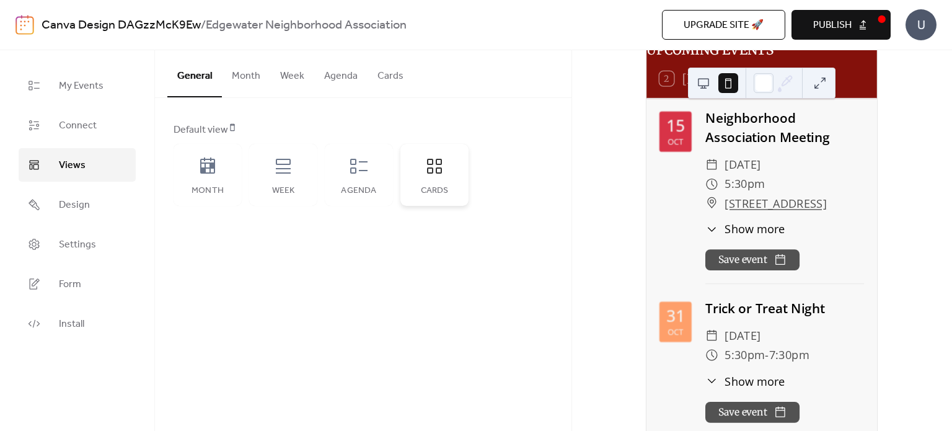
click at [427, 189] on div "Cards" at bounding box center [434, 191] width 43 height 10
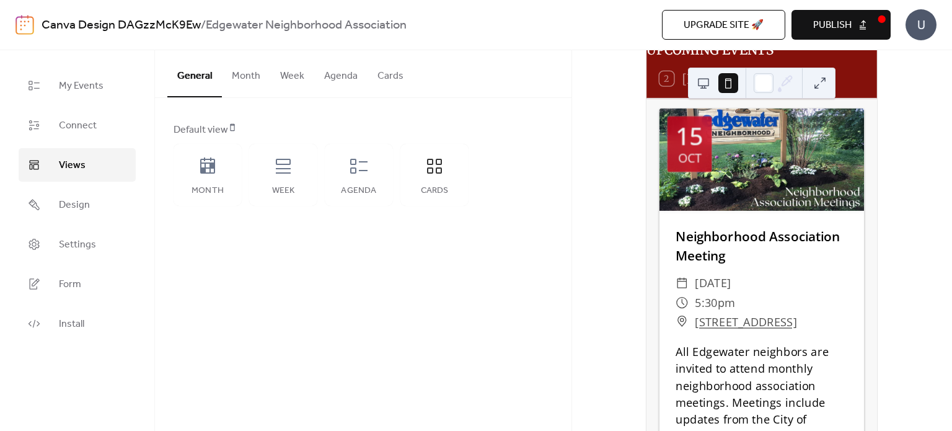
click at [705, 86] on button at bounding box center [704, 83] width 20 height 20
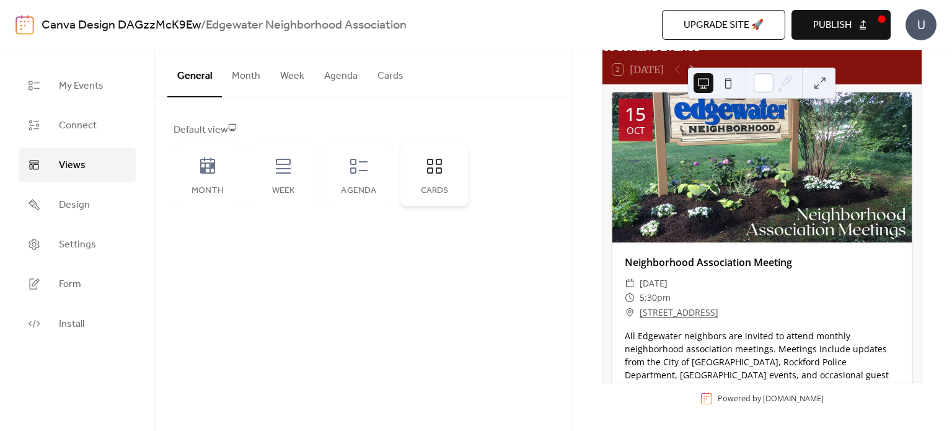
click at [448, 176] on div "Cards" at bounding box center [434, 175] width 68 height 62
click at [828, 19] on span "Publish" at bounding box center [832, 25] width 38 height 15
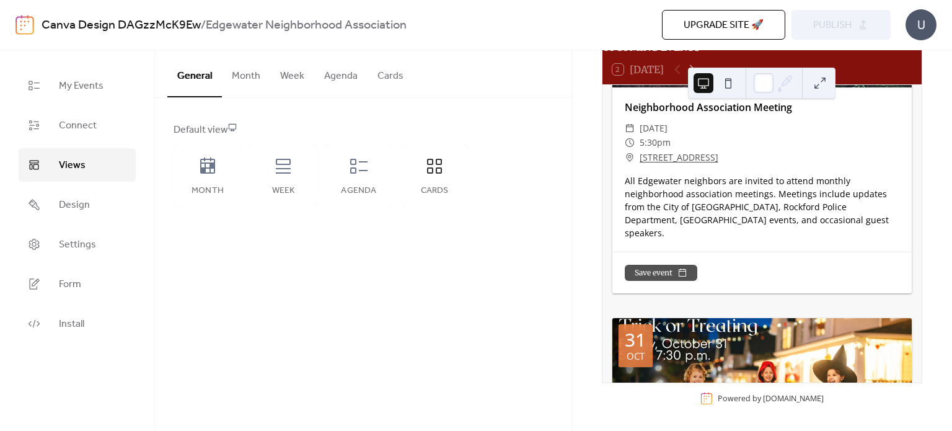
scroll to position [156, 0]
click at [392, 64] on button "Cards" at bounding box center [391, 73] width 46 height 46
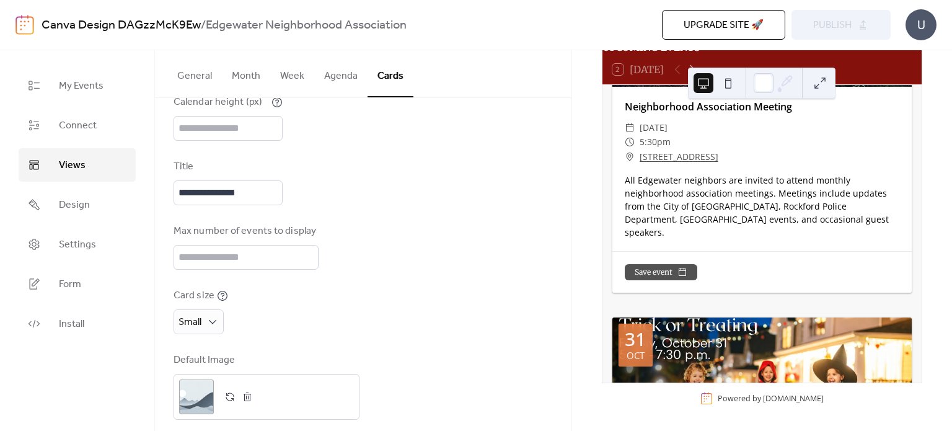
scroll to position [112, 0]
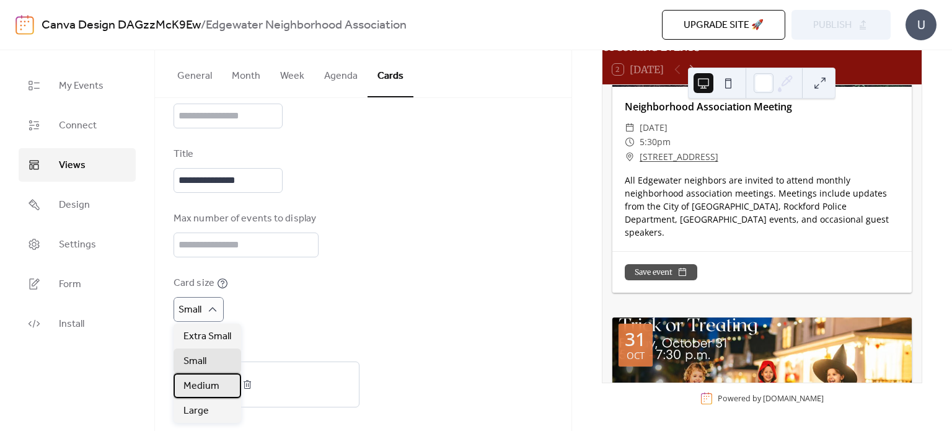
click at [209, 384] on span "Medium" at bounding box center [201, 386] width 36 height 15
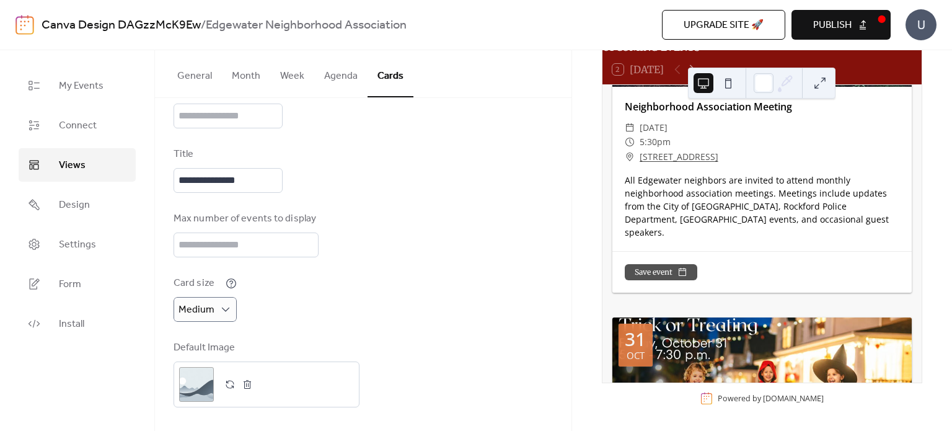
click at [733, 84] on button at bounding box center [728, 83] width 20 height 20
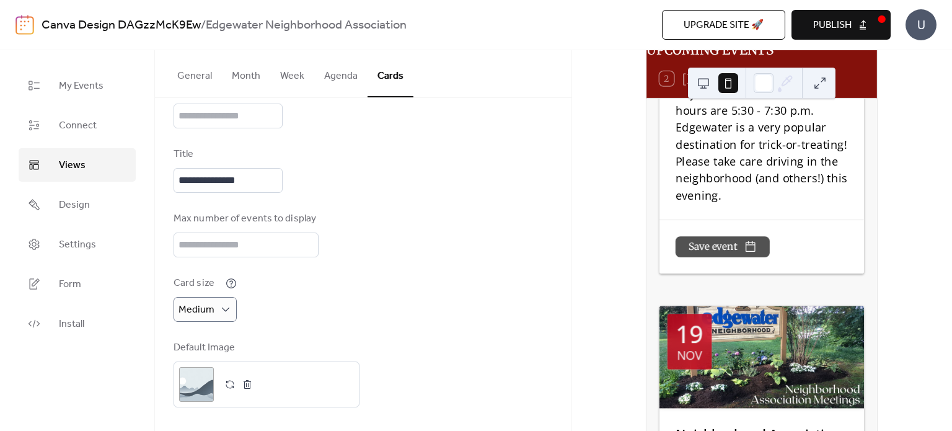
scroll to position [0, 0]
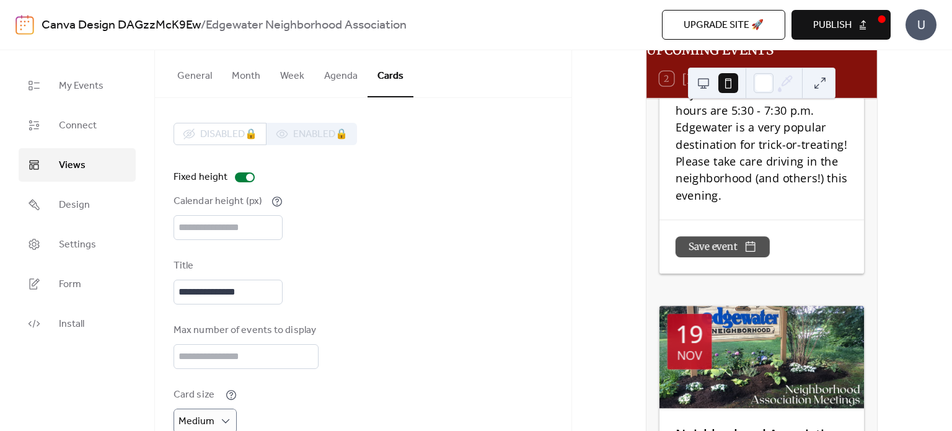
click at [836, 22] on span "Publish" at bounding box center [832, 25] width 38 height 15
click at [196, 74] on button "General" at bounding box center [194, 73] width 55 height 46
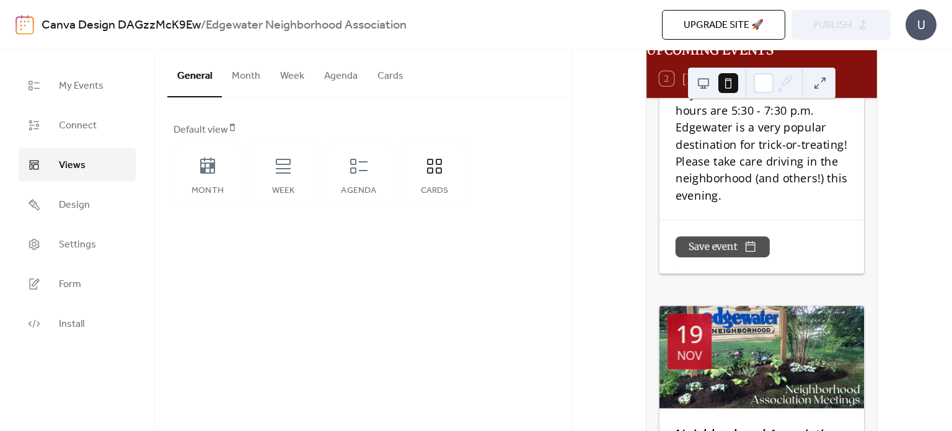
click at [704, 81] on button at bounding box center [704, 83] width 20 height 20
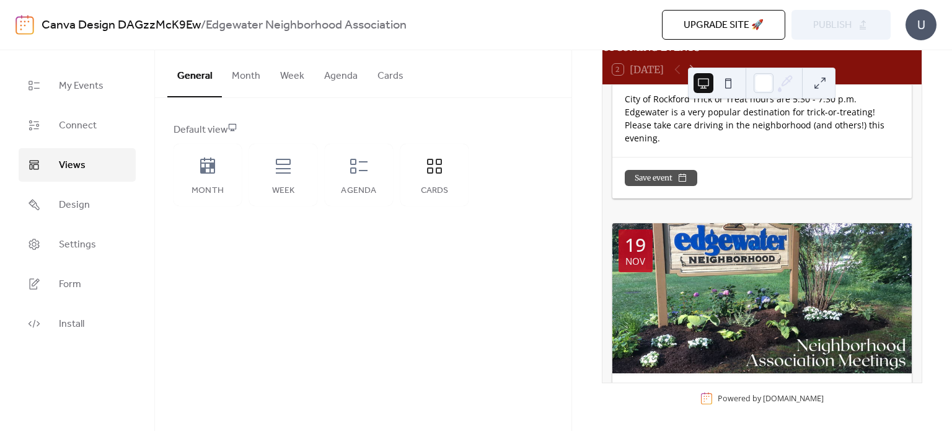
click at [391, 81] on button "Cards" at bounding box center [391, 73] width 46 height 46
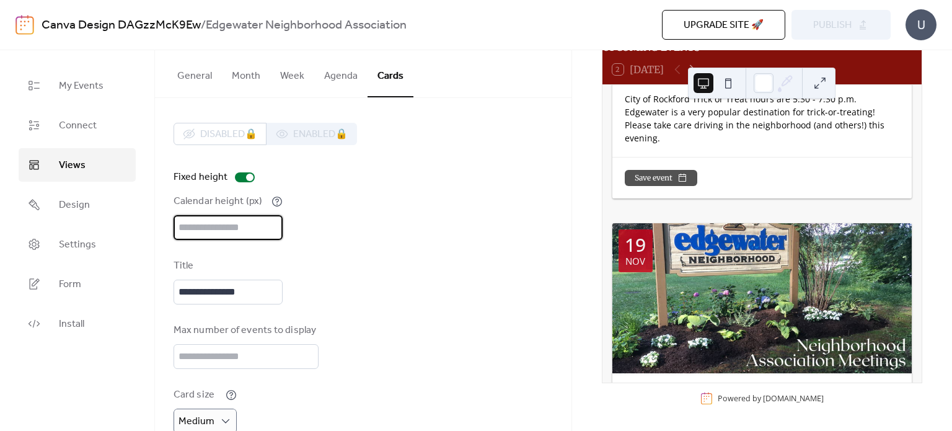
click at [196, 237] on input "***" at bounding box center [228, 227] width 109 height 25
type input "****"
click at [392, 237] on div "Calendar height (px) ****" at bounding box center [363, 217] width 379 height 46
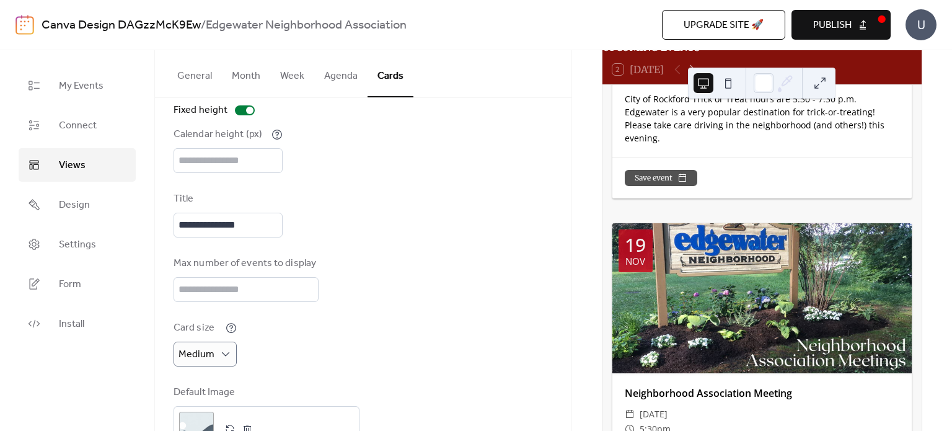
scroll to position [112, 0]
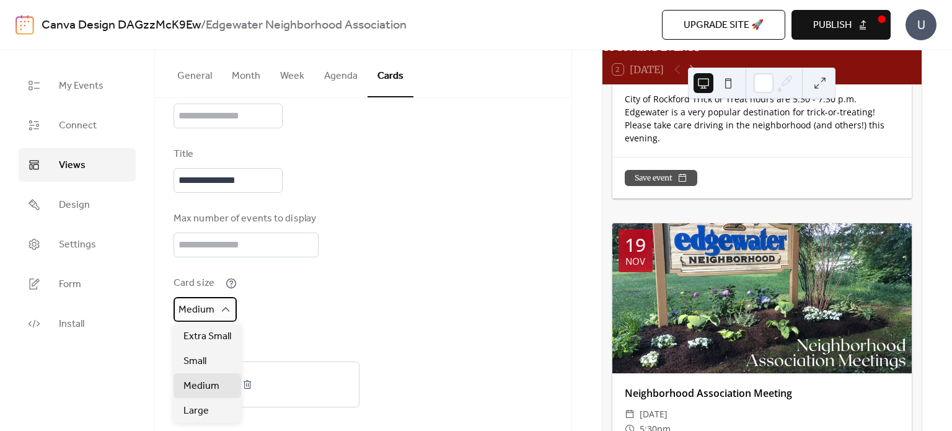
click at [216, 309] on div "Medium" at bounding box center [205, 309] width 63 height 25
click at [211, 411] on div "Large" at bounding box center [208, 410] width 68 height 25
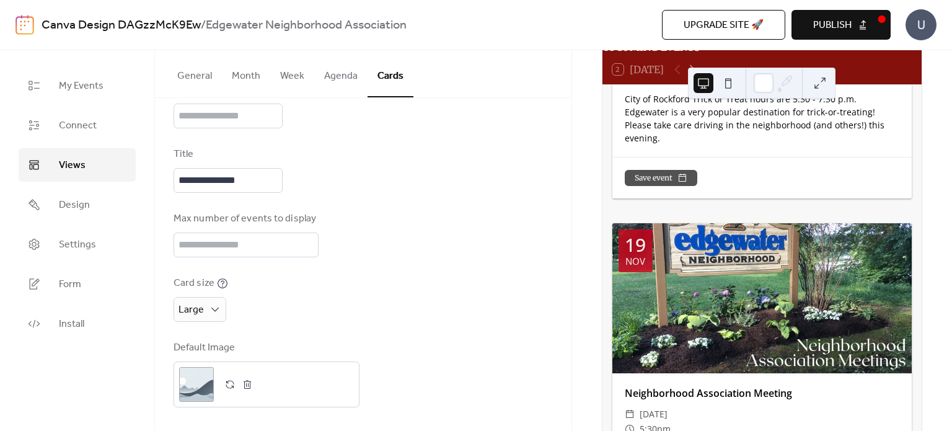
click at [441, 291] on div "Card size Large" at bounding box center [363, 299] width 379 height 46
click at [203, 71] on button "General" at bounding box center [194, 73] width 55 height 46
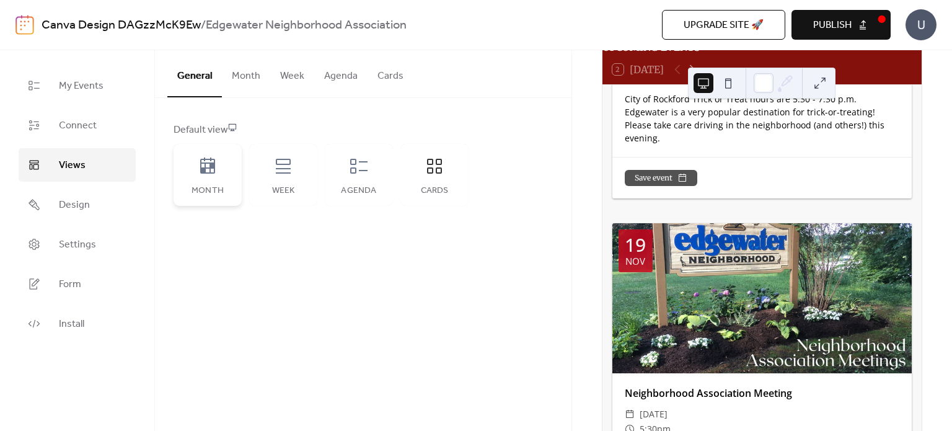
click at [216, 174] on icon at bounding box center [208, 166] width 20 height 20
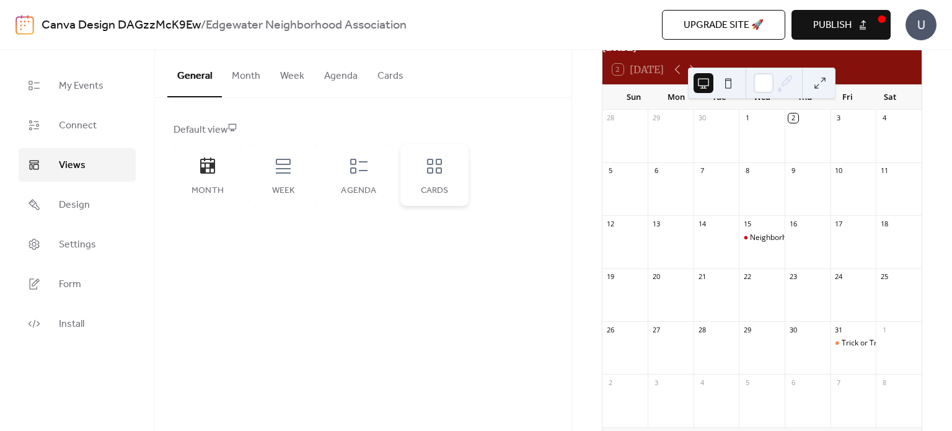
click at [456, 183] on div "Cards" at bounding box center [434, 175] width 68 height 62
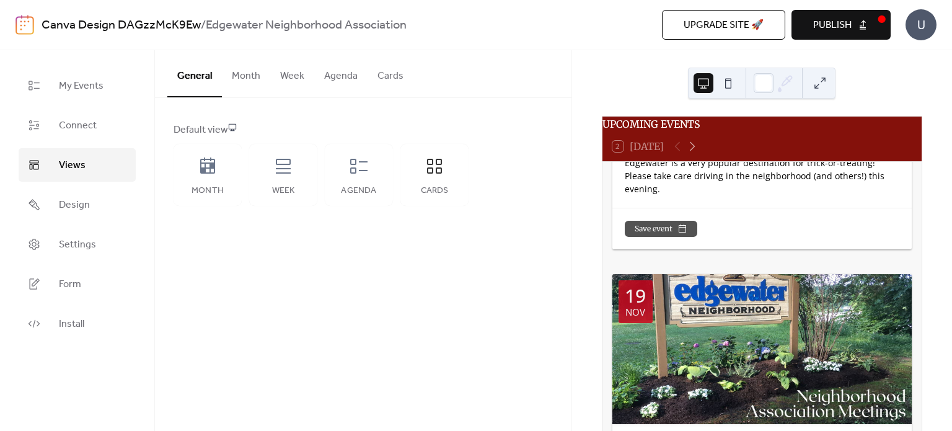
click at [738, 85] on button at bounding box center [728, 83] width 20 height 20
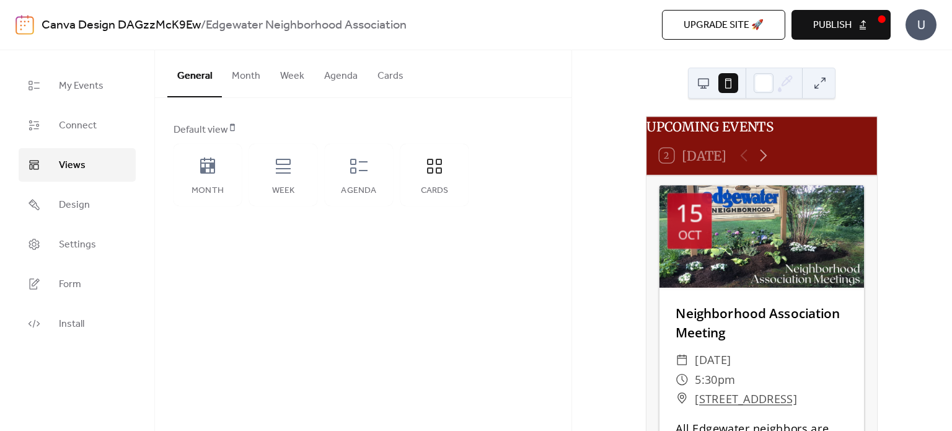
click at [858, 15] on button "Publish" at bounding box center [841, 25] width 99 height 30
click at [201, 170] on icon at bounding box center [207, 165] width 15 height 16
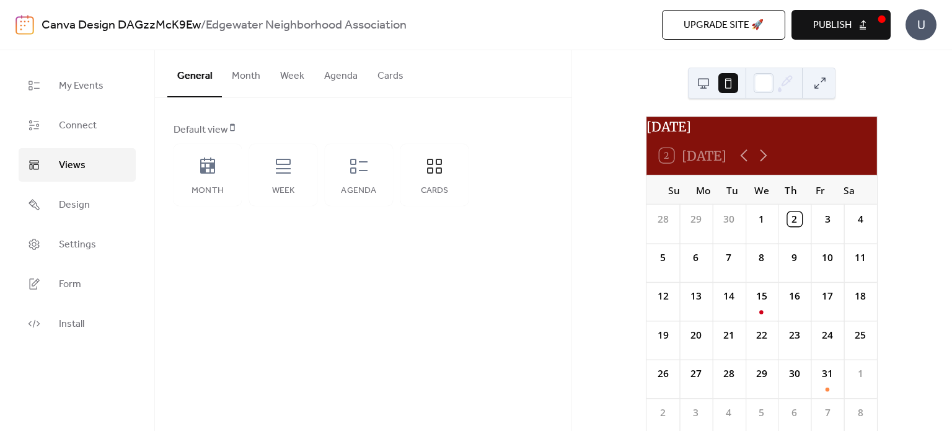
click at [256, 79] on button "Month" at bounding box center [246, 73] width 48 height 46
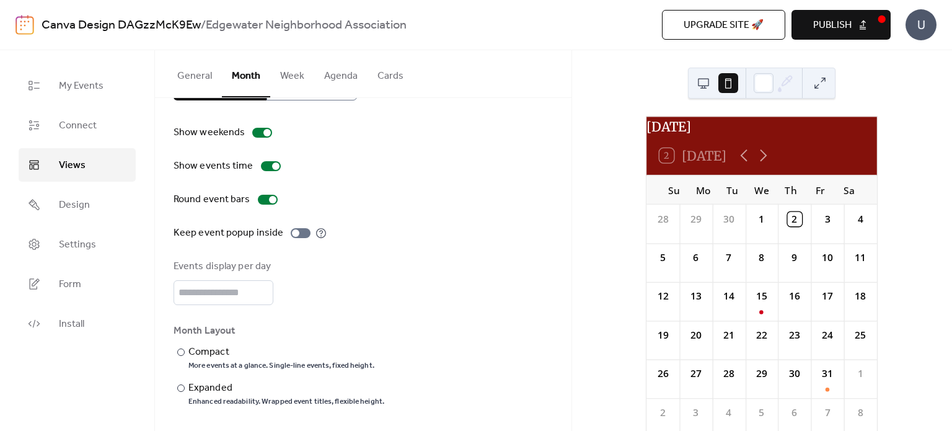
scroll to position [44, 0]
click at [225, 387] on div "Expanded" at bounding box center [284, 388] width 193 height 15
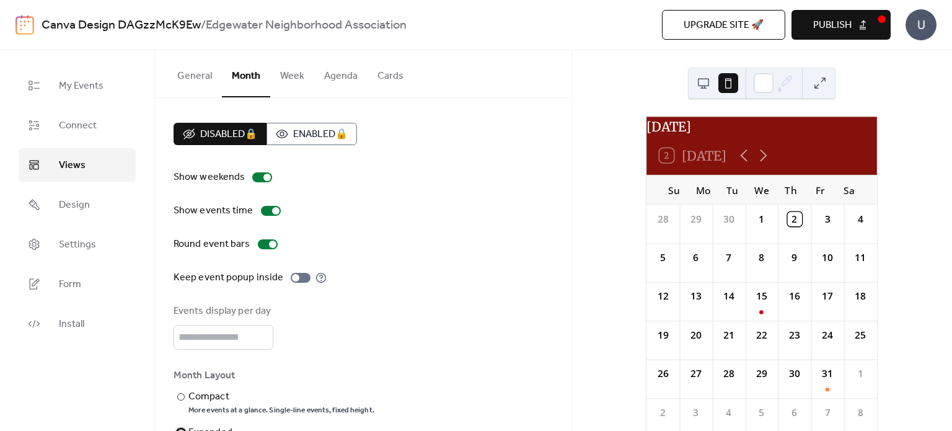
scroll to position [45, 0]
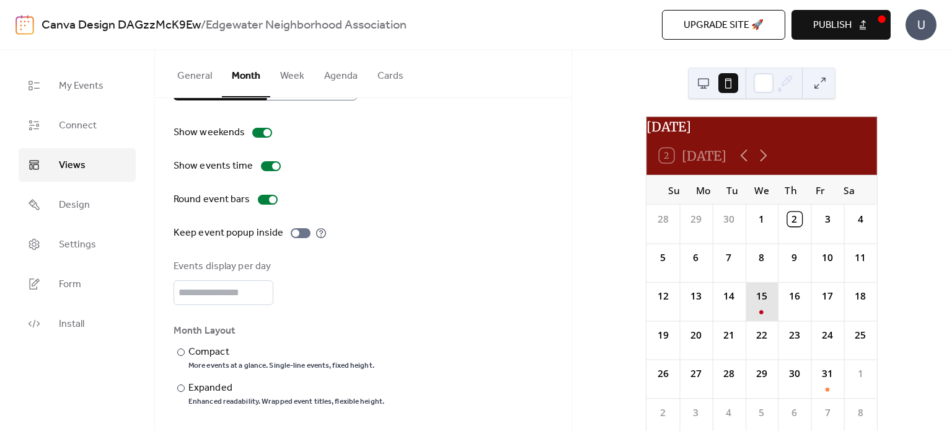
click at [760, 314] on div "15" at bounding box center [762, 301] width 33 height 38
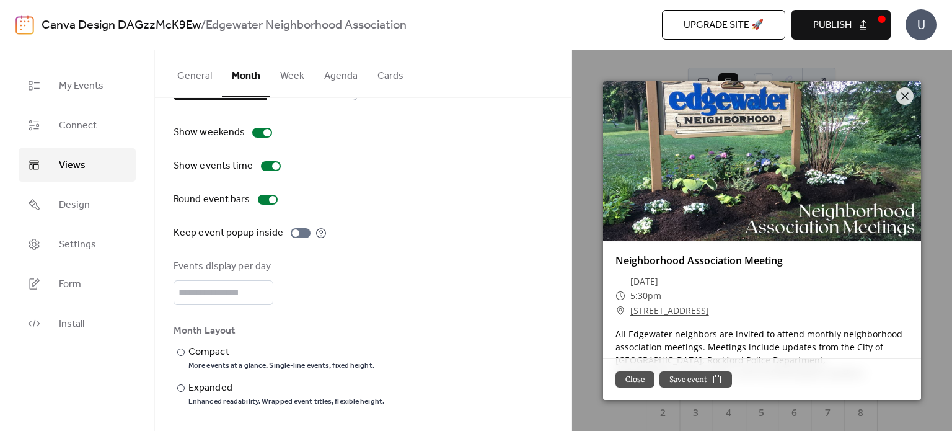
scroll to position [31, 0]
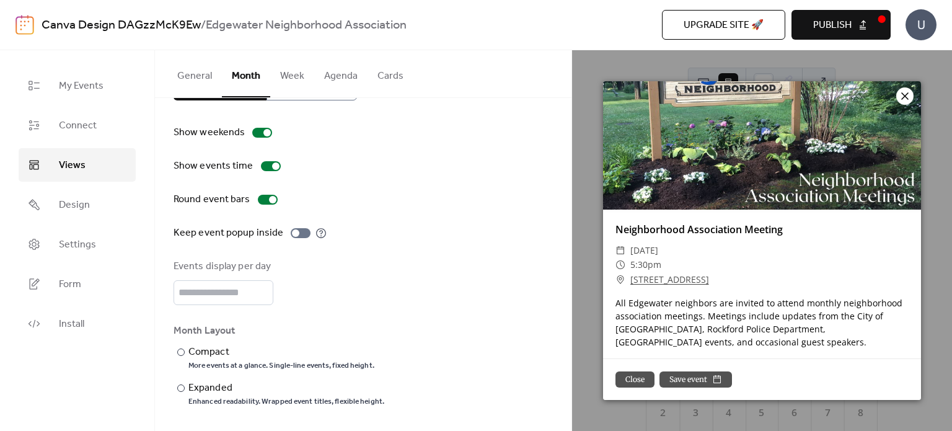
click at [908, 100] on icon at bounding box center [905, 96] width 15 height 15
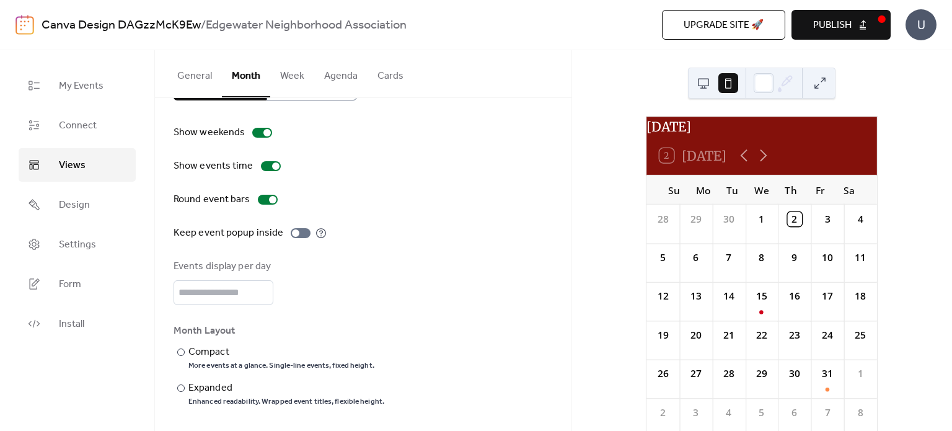
click at [704, 87] on button at bounding box center [704, 83] width 20 height 20
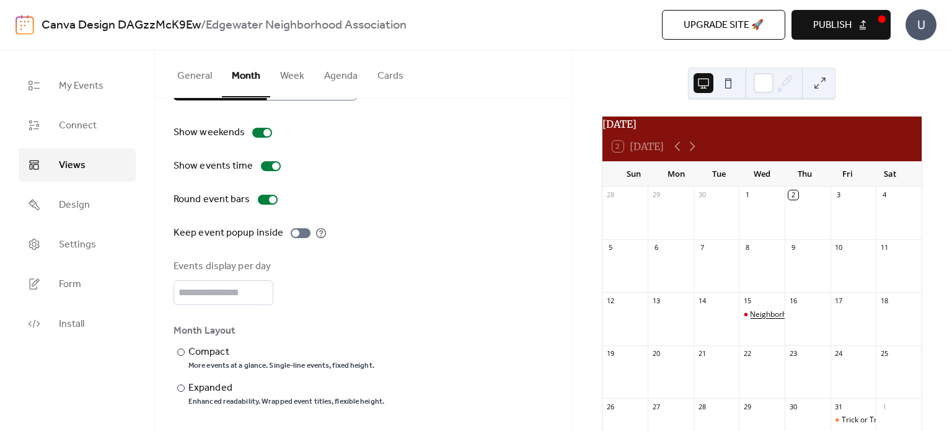
click at [756, 316] on div "Neighborhood Association Meeting" at bounding box center [811, 314] width 122 height 11
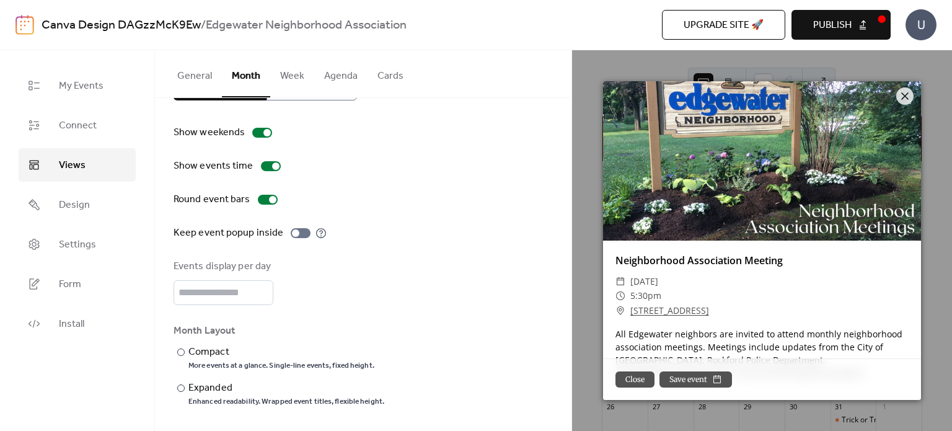
scroll to position [0, 0]
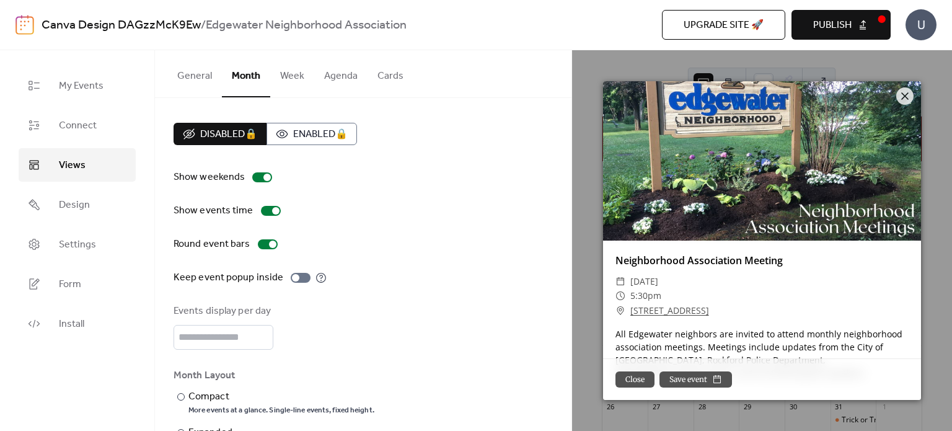
click at [182, 69] on button "General" at bounding box center [194, 73] width 55 height 46
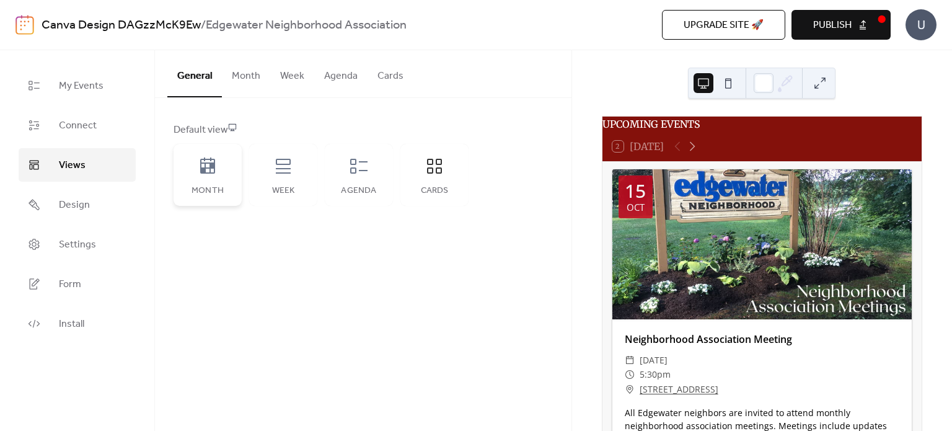
click at [219, 161] on div "Month" at bounding box center [208, 175] width 68 height 62
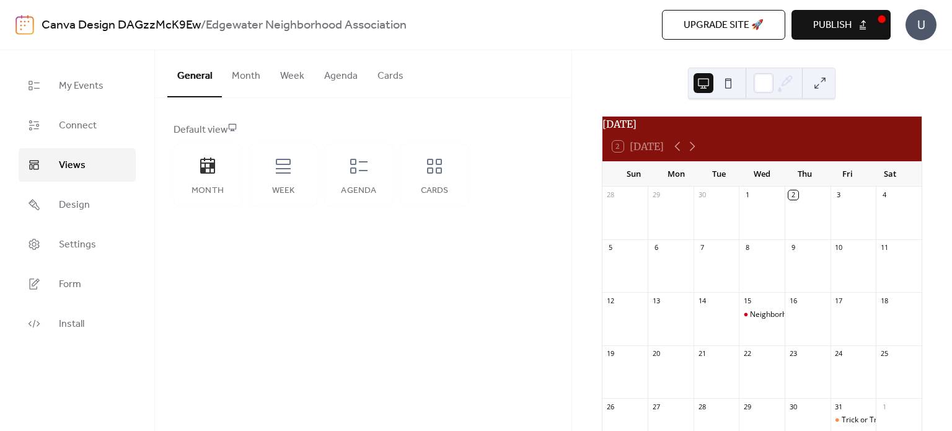
click at [728, 82] on button at bounding box center [728, 83] width 20 height 20
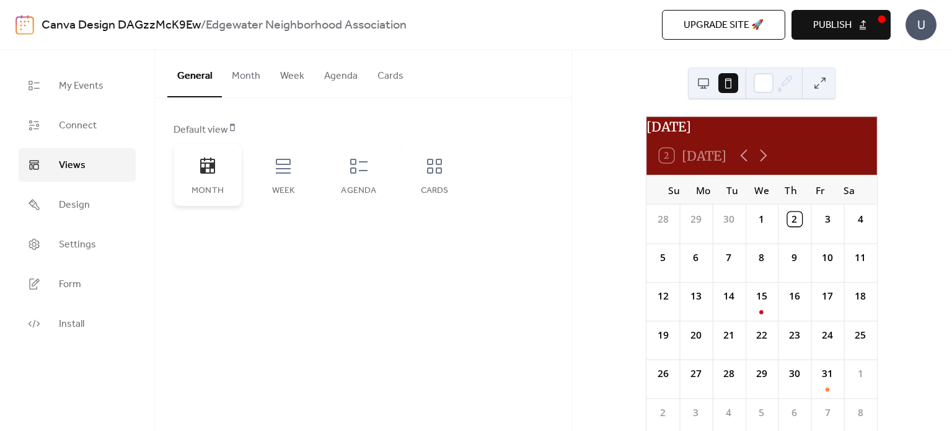
click at [205, 161] on icon at bounding box center [207, 165] width 15 height 16
click at [833, 32] on span "Publish" at bounding box center [832, 25] width 38 height 15
click at [226, 74] on button "Month" at bounding box center [246, 73] width 48 height 46
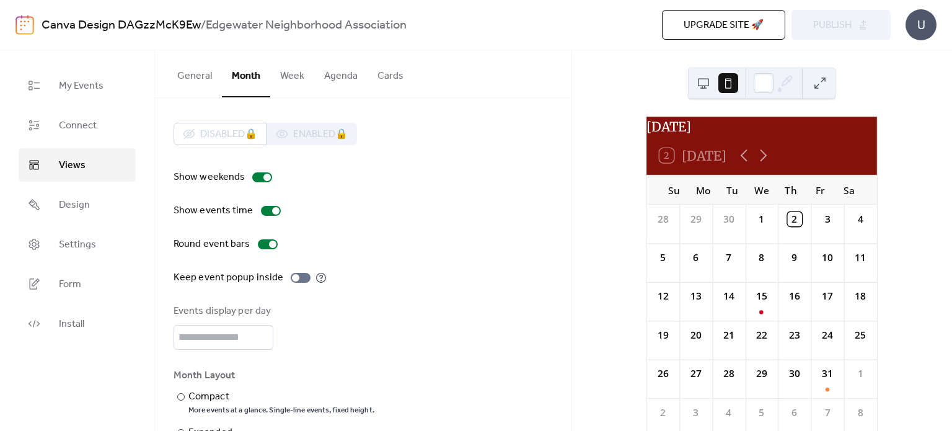
click at [285, 61] on button "Week" at bounding box center [292, 73] width 44 height 46
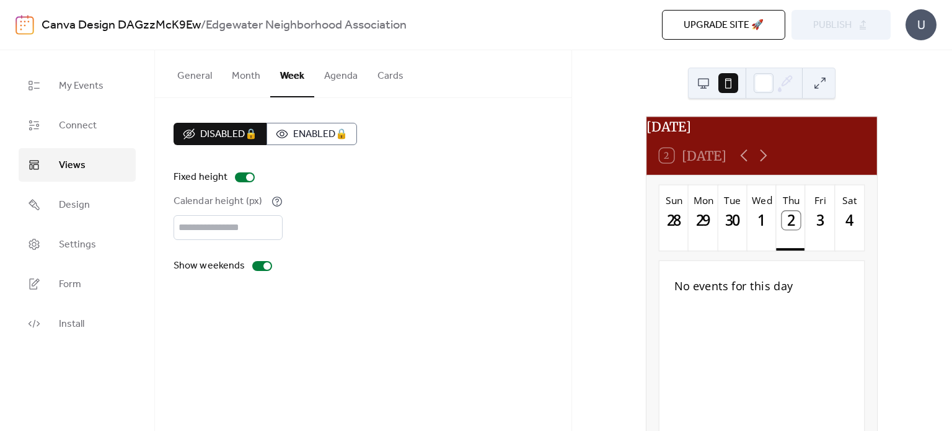
click at [338, 89] on button "Agenda" at bounding box center [340, 73] width 53 height 46
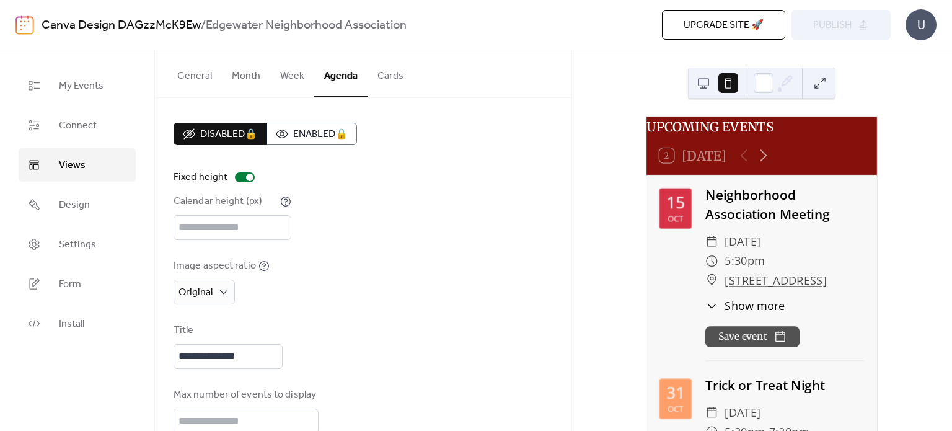
click at [187, 91] on button "General" at bounding box center [194, 73] width 55 height 46
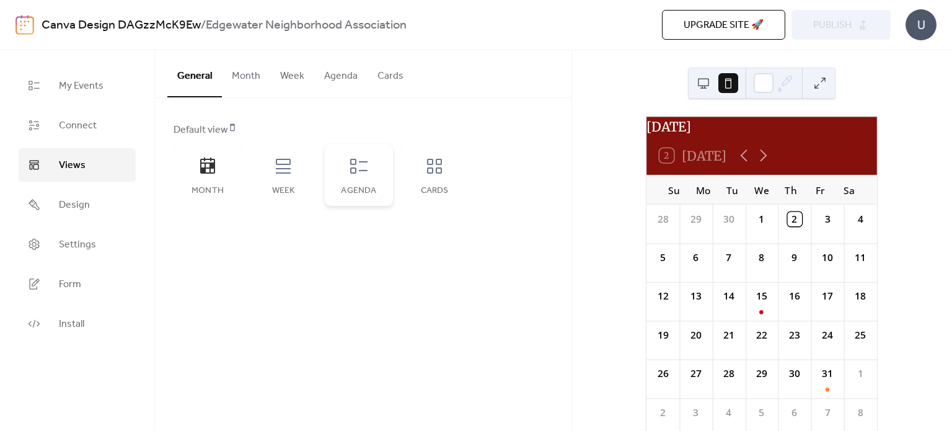
click at [373, 199] on div "Agenda" at bounding box center [359, 175] width 68 height 62
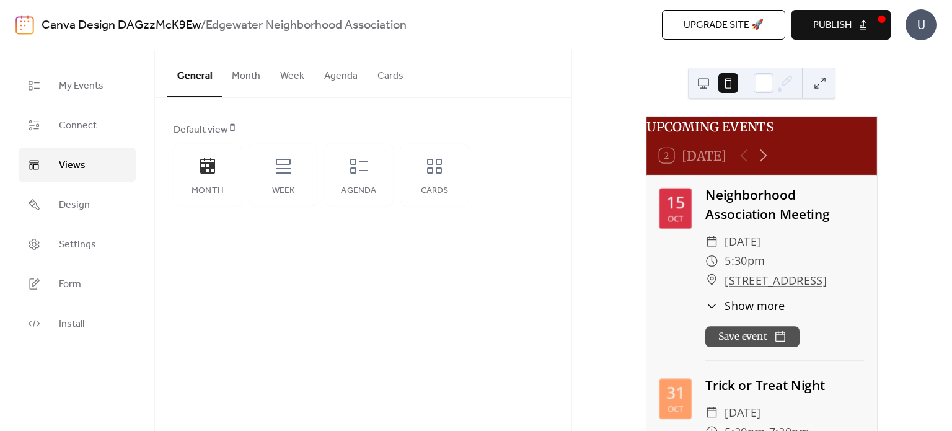
click at [337, 71] on button "Agenda" at bounding box center [340, 73] width 53 height 46
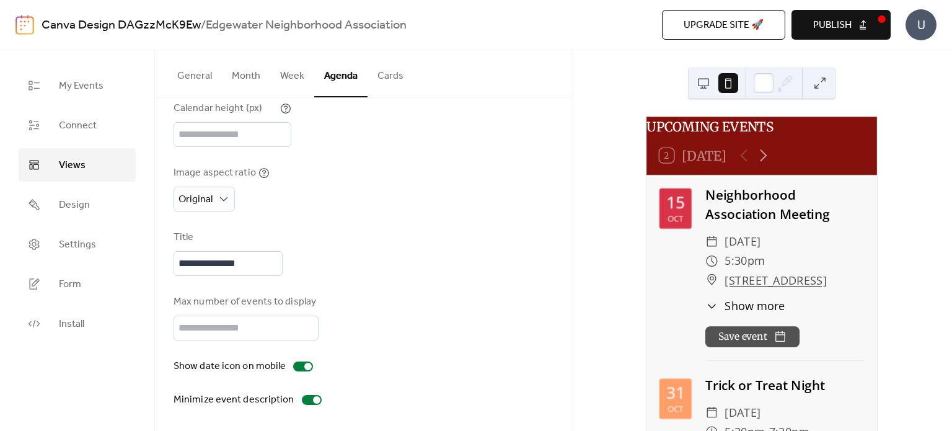
scroll to position [92, 0]
click at [712, 79] on button at bounding box center [704, 83] width 20 height 20
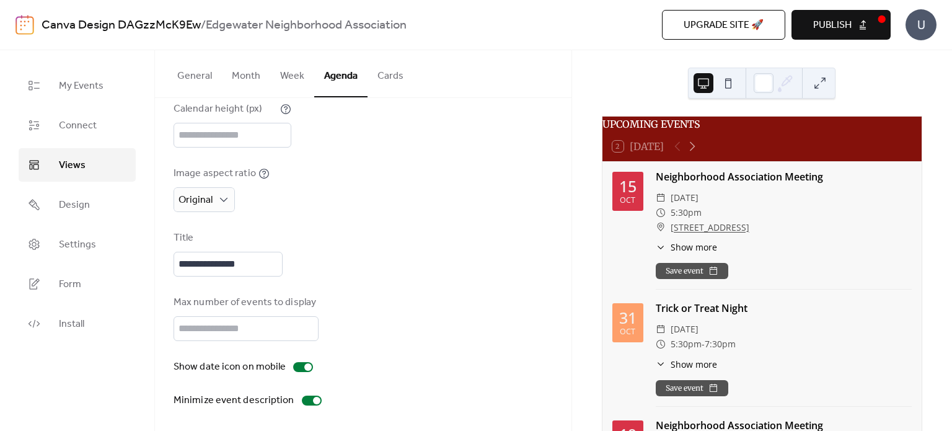
click at [392, 80] on button "Cards" at bounding box center [391, 73] width 46 height 46
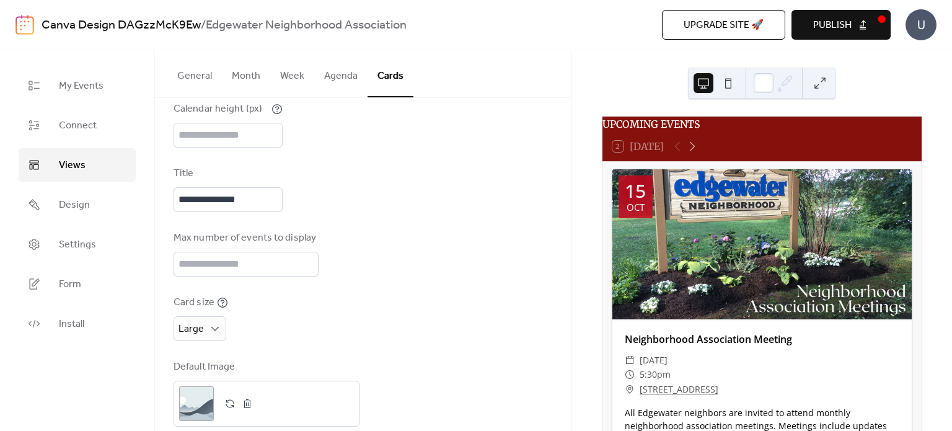
click at [731, 86] on button at bounding box center [728, 83] width 20 height 20
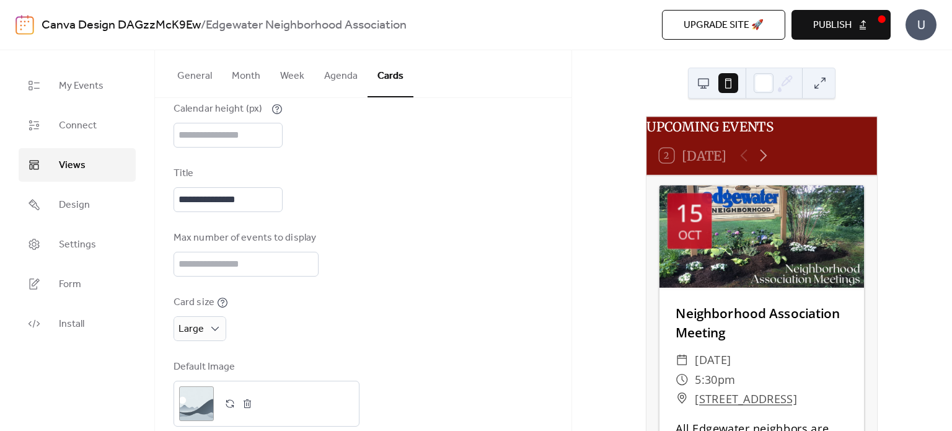
click at [188, 71] on button "General" at bounding box center [194, 73] width 55 height 46
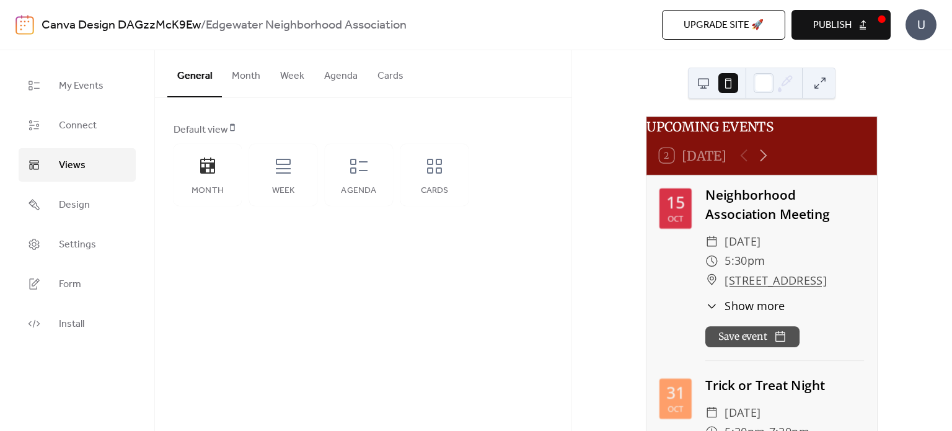
click at [702, 84] on button at bounding box center [704, 83] width 20 height 20
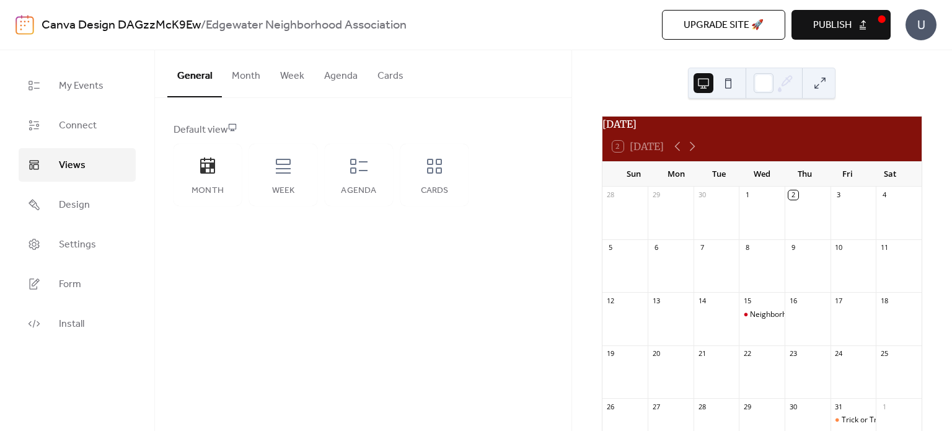
click at [730, 79] on button at bounding box center [728, 83] width 20 height 20
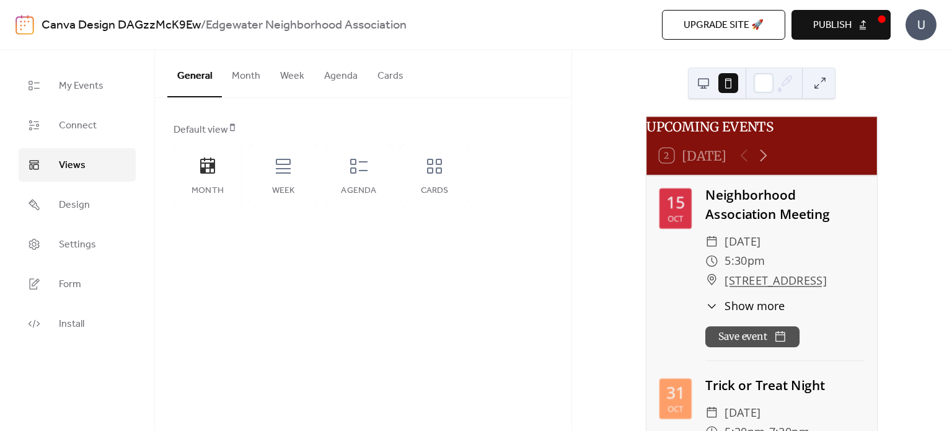
click at [846, 26] on span "Publish" at bounding box center [832, 25] width 38 height 15
click at [431, 178] on div "Cards" at bounding box center [434, 175] width 68 height 62
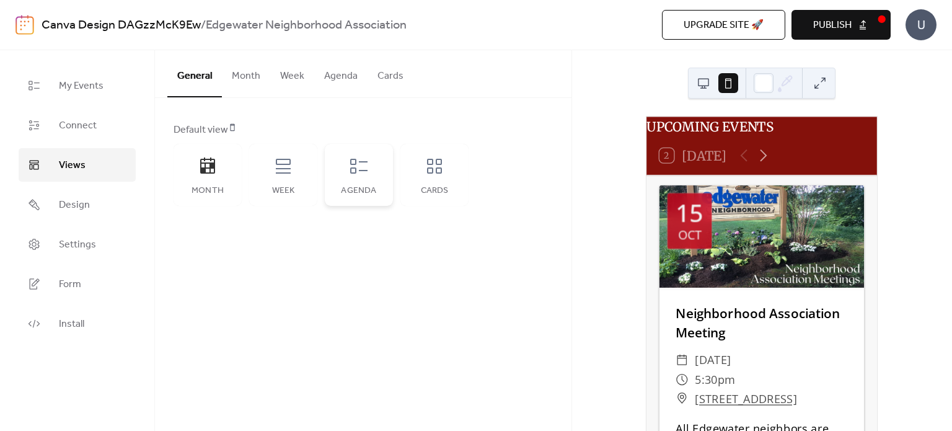
click at [362, 161] on icon at bounding box center [358, 166] width 17 height 15
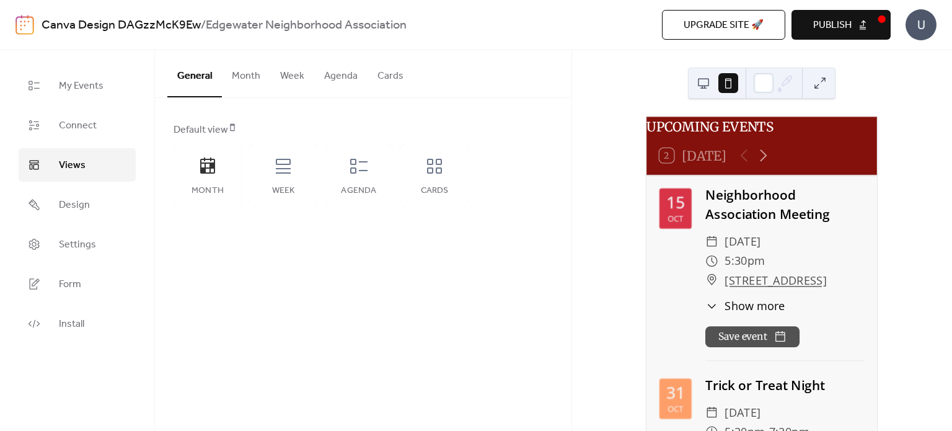
click at [337, 81] on button "Agenda" at bounding box center [340, 73] width 53 height 46
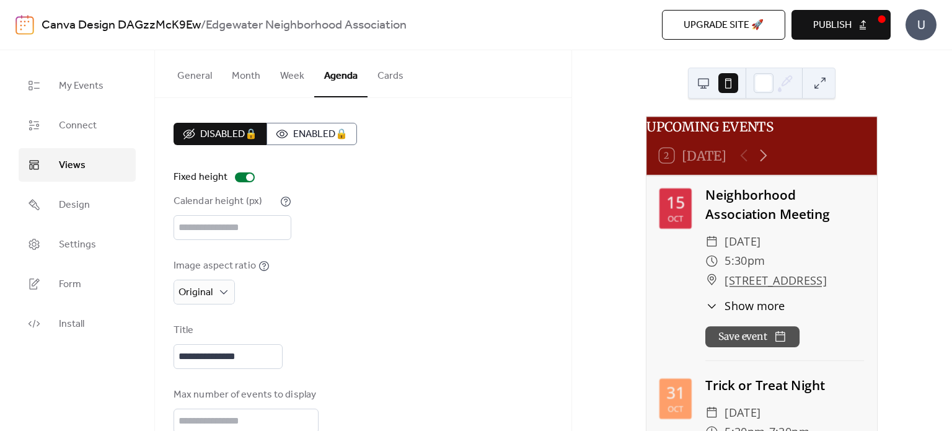
scroll to position [93, 0]
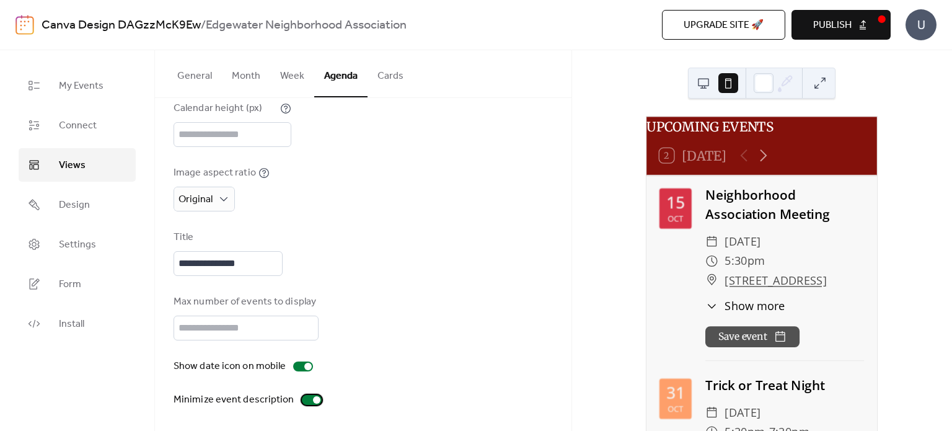
click at [311, 395] on div at bounding box center [312, 400] width 20 height 10
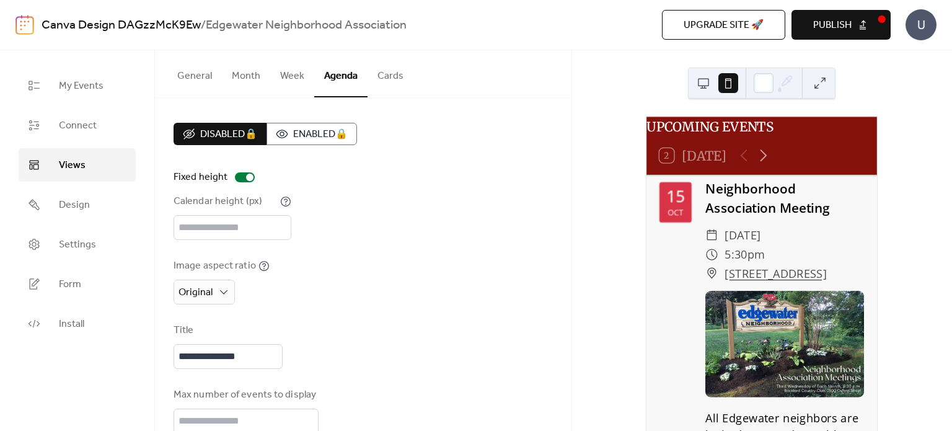
scroll to position [0, 0]
click at [705, 86] on button at bounding box center [704, 83] width 20 height 20
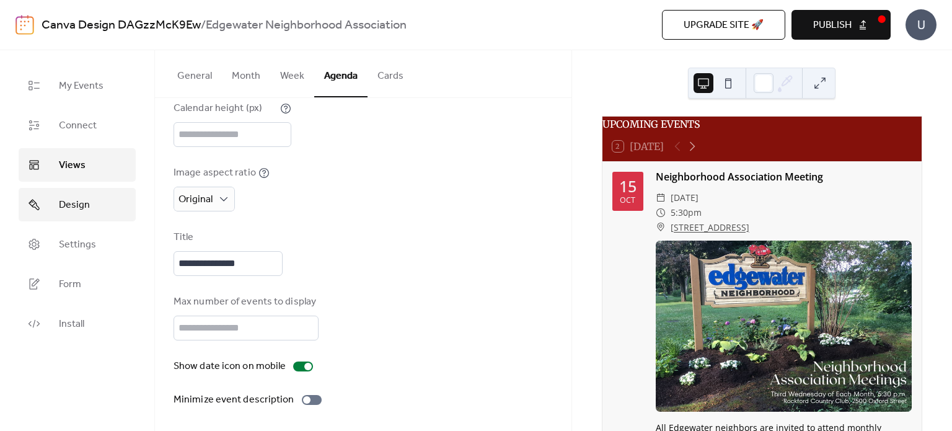
click at [86, 191] on link "Design" at bounding box center [77, 204] width 117 height 33
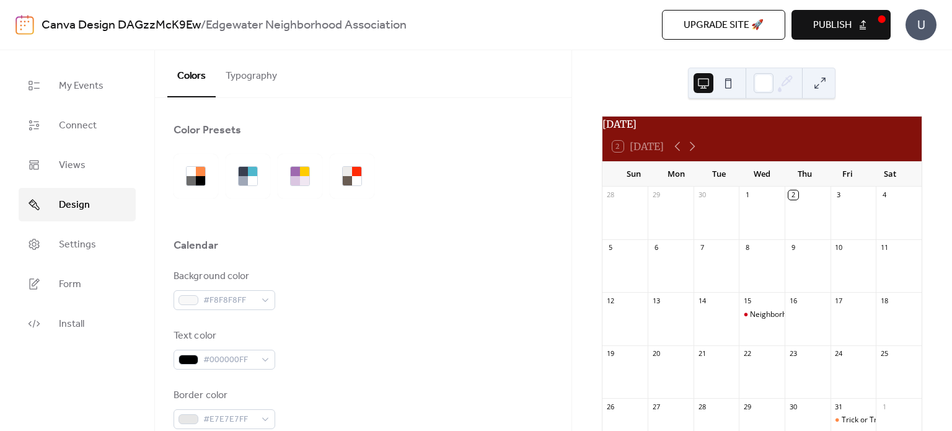
click at [261, 71] on button "Typography" at bounding box center [251, 73] width 71 height 46
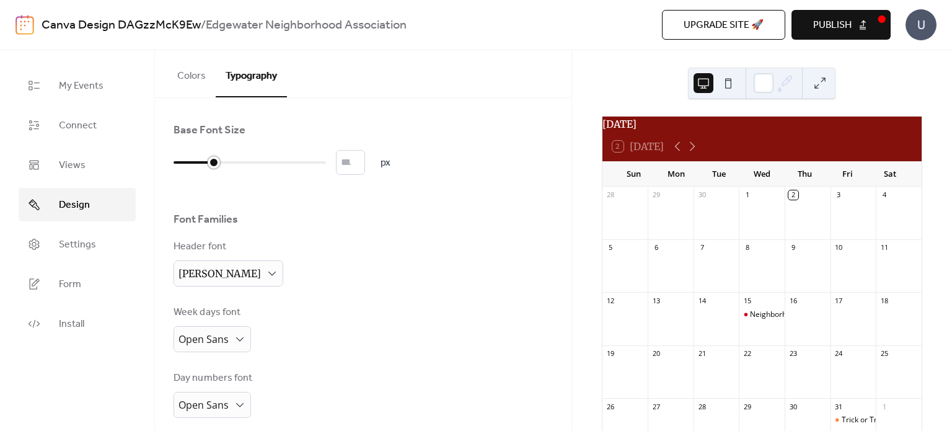
click at [228, 152] on div at bounding box center [250, 162] width 152 height 20
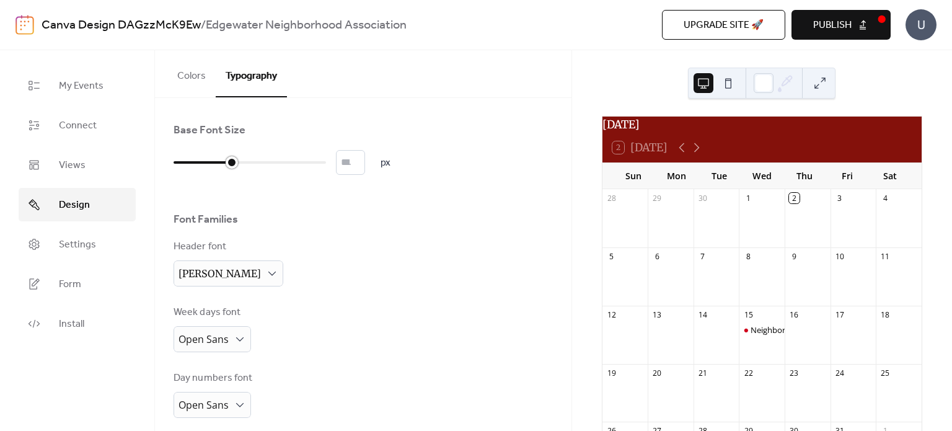
type input "**"
click at [248, 155] on div at bounding box center [250, 162] width 152 height 20
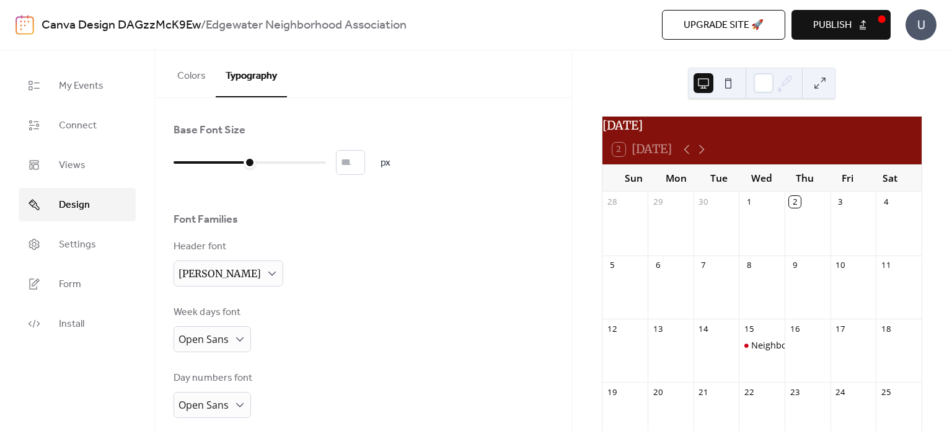
click at [200, 79] on button "Colors" at bounding box center [191, 73] width 48 height 46
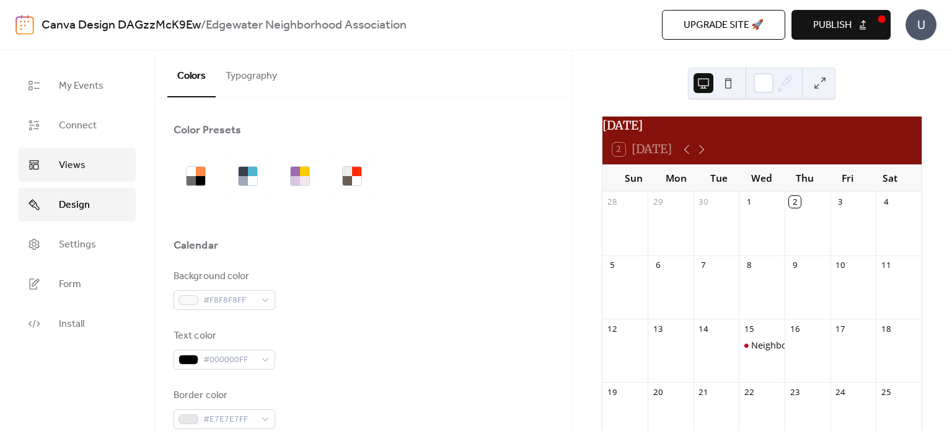
click at [104, 162] on link "Views" at bounding box center [77, 164] width 117 height 33
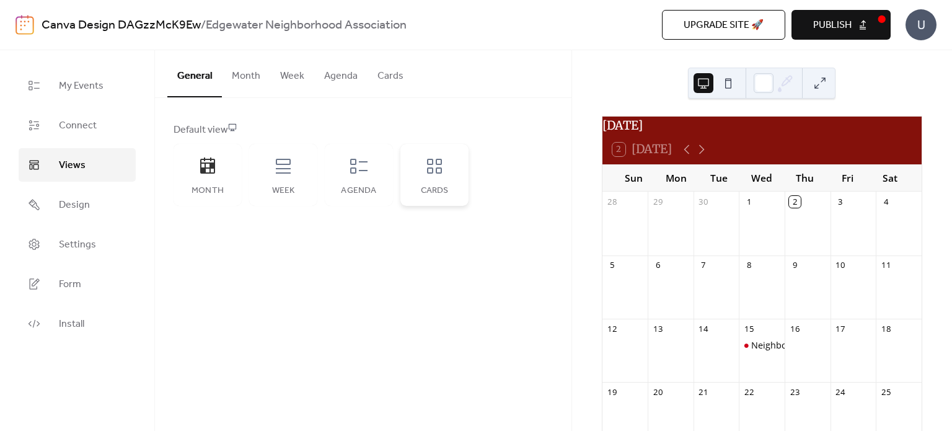
click at [446, 175] on div "Cards" at bounding box center [434, 175] width 68 height 62
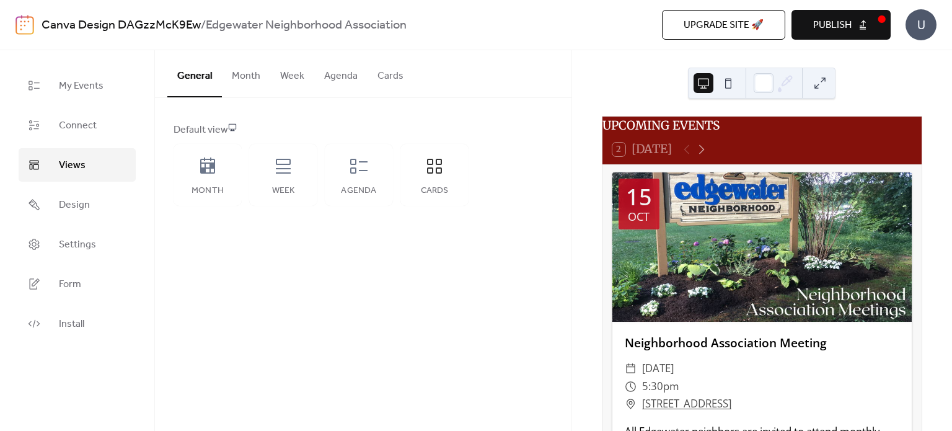
click at [731, 89] on button at bounding box center [728, 83] width 20 height 20
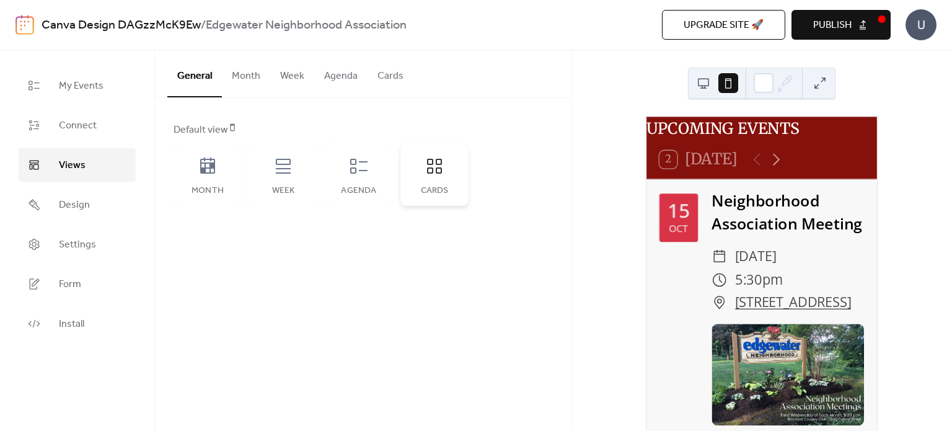
click at [432, 164] on icon at bounding box center [434, 166] width 15 height 15
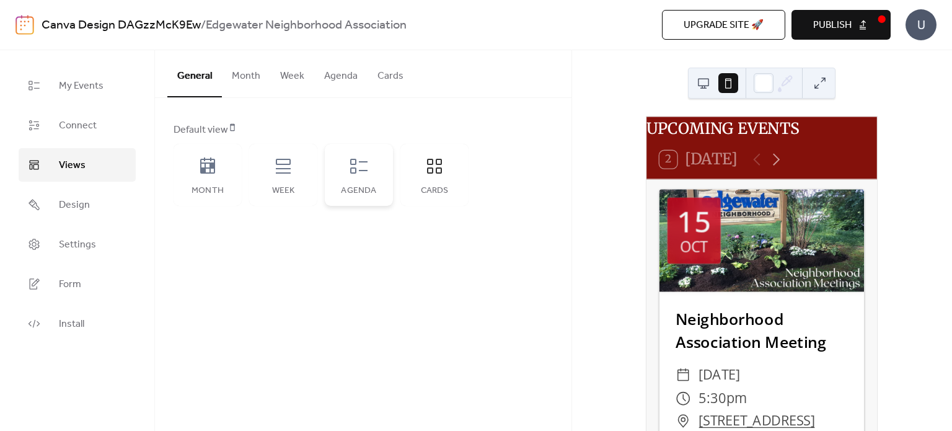
click at [374, 174] on div "Agenda" at bounding box center [359, 175] width 68 height 62
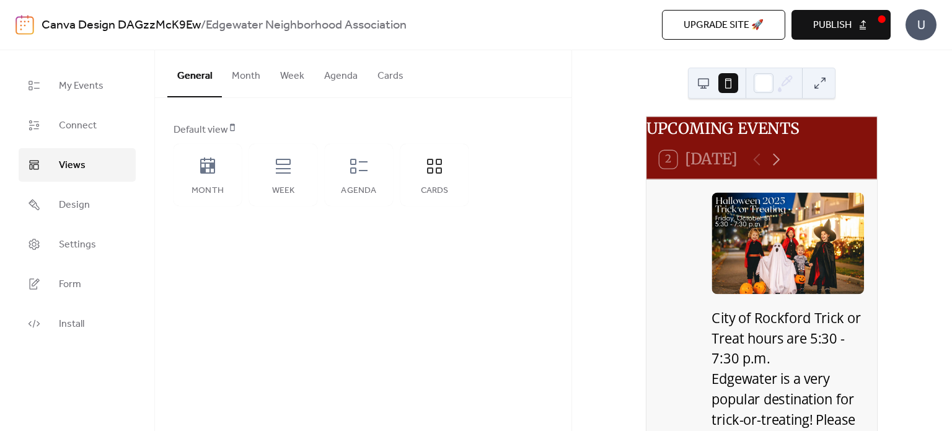
scroll to position [183, 0]
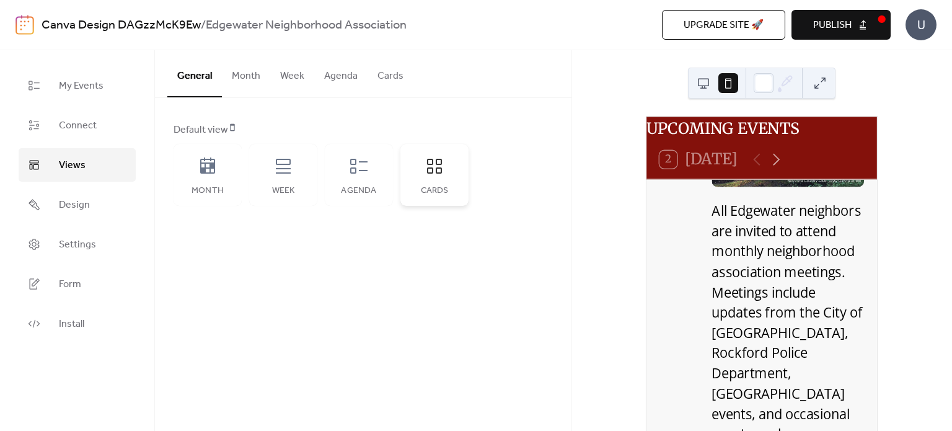
click at [428, 164] on icon at bounding box center [435, 166] width 20 height 20
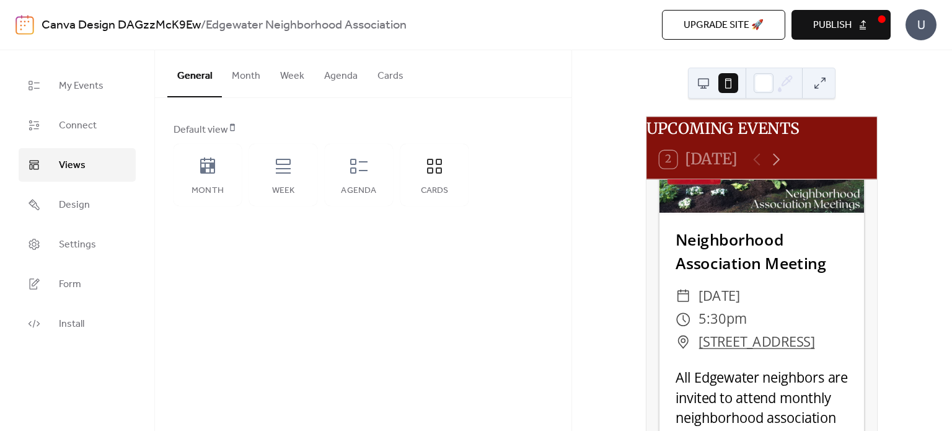
scroll to position [0, 0]
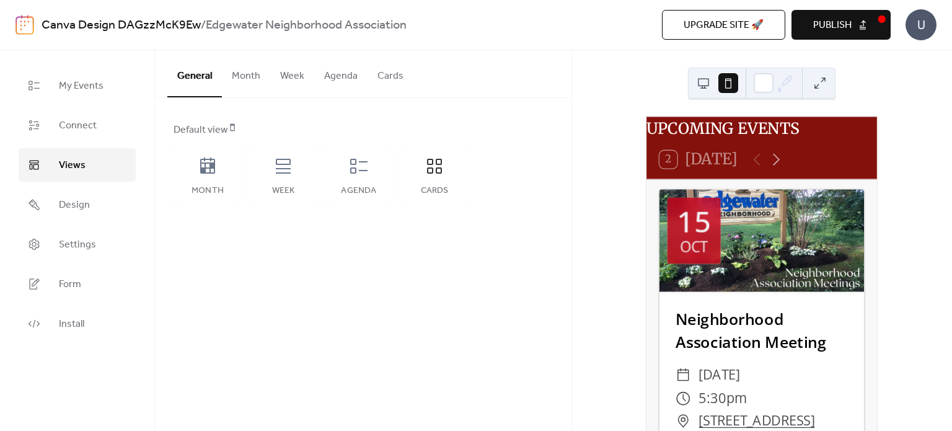
click at [834, 28] on span "Publish" at bounding box center [832, 25] width 38 height 15
